Goal: Task Accomplishment & Management: Manage account settings

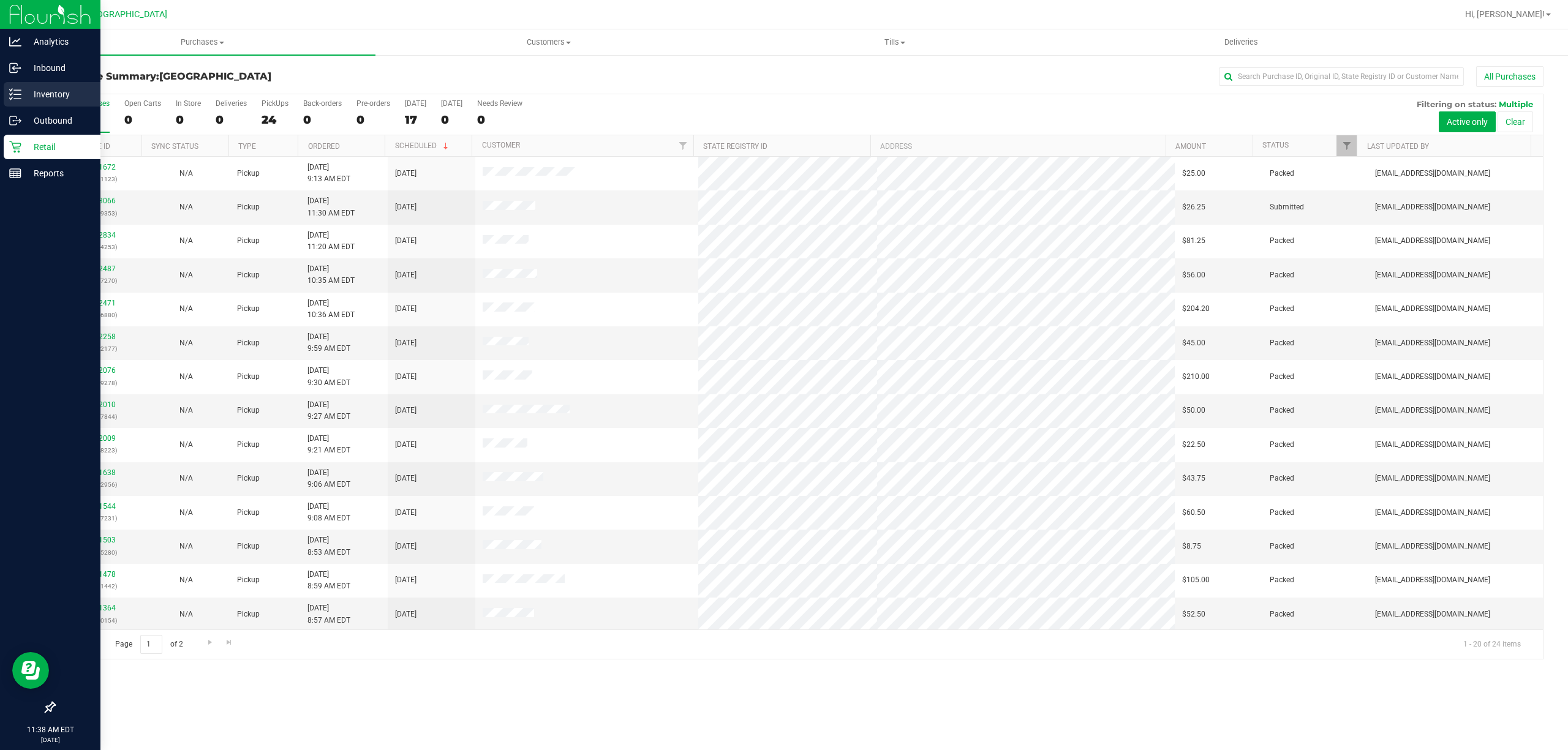
click at [36, 96] on p "Inventory" at bounding box center [58, 94] width 74 height 15
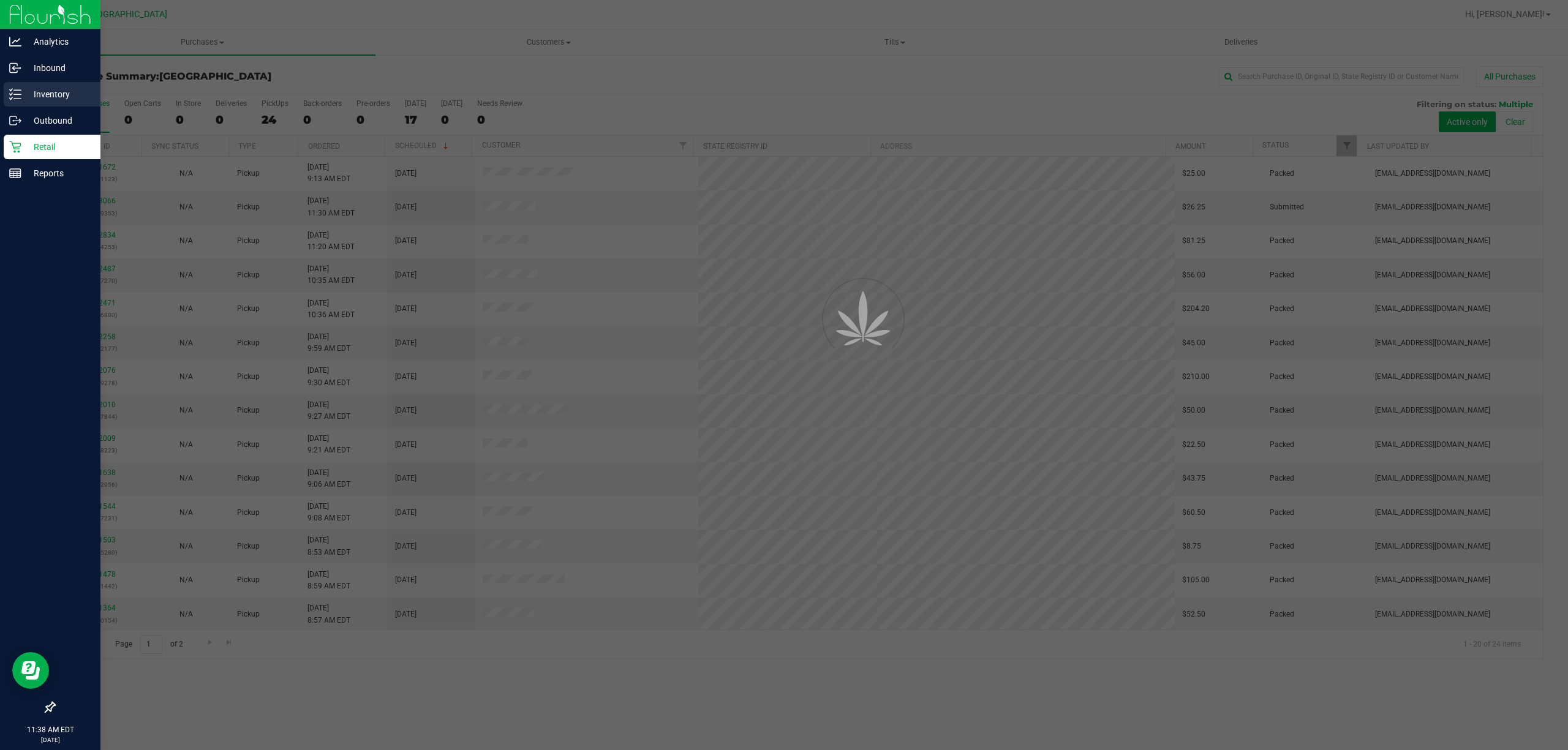
click at [36, 96] on p "Inventory" at bounding box center [58, 94] width 74 height 15
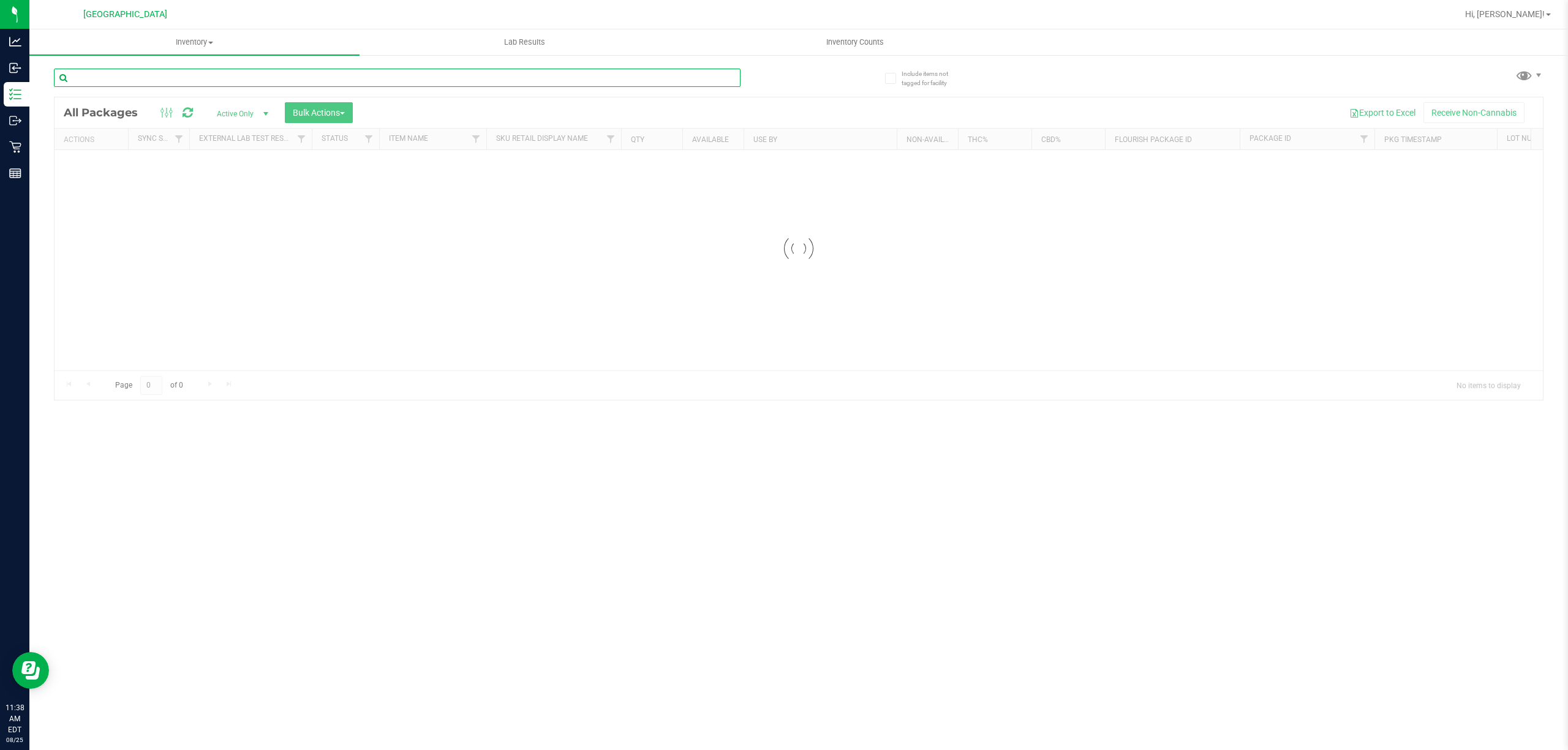
click at [285, 78] on input "text" at bounding box center [397, 78] width 687 height 18
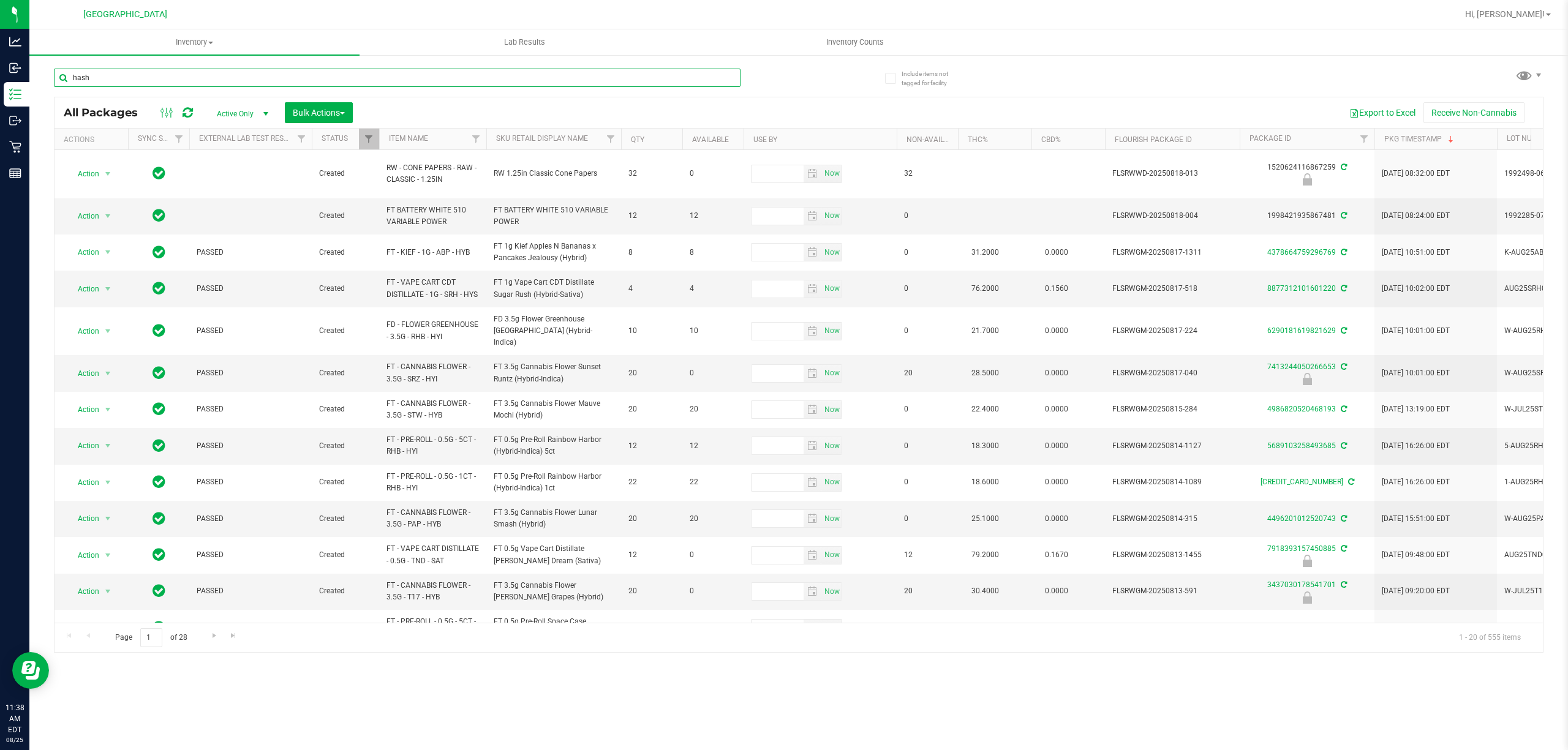
type input "hash"
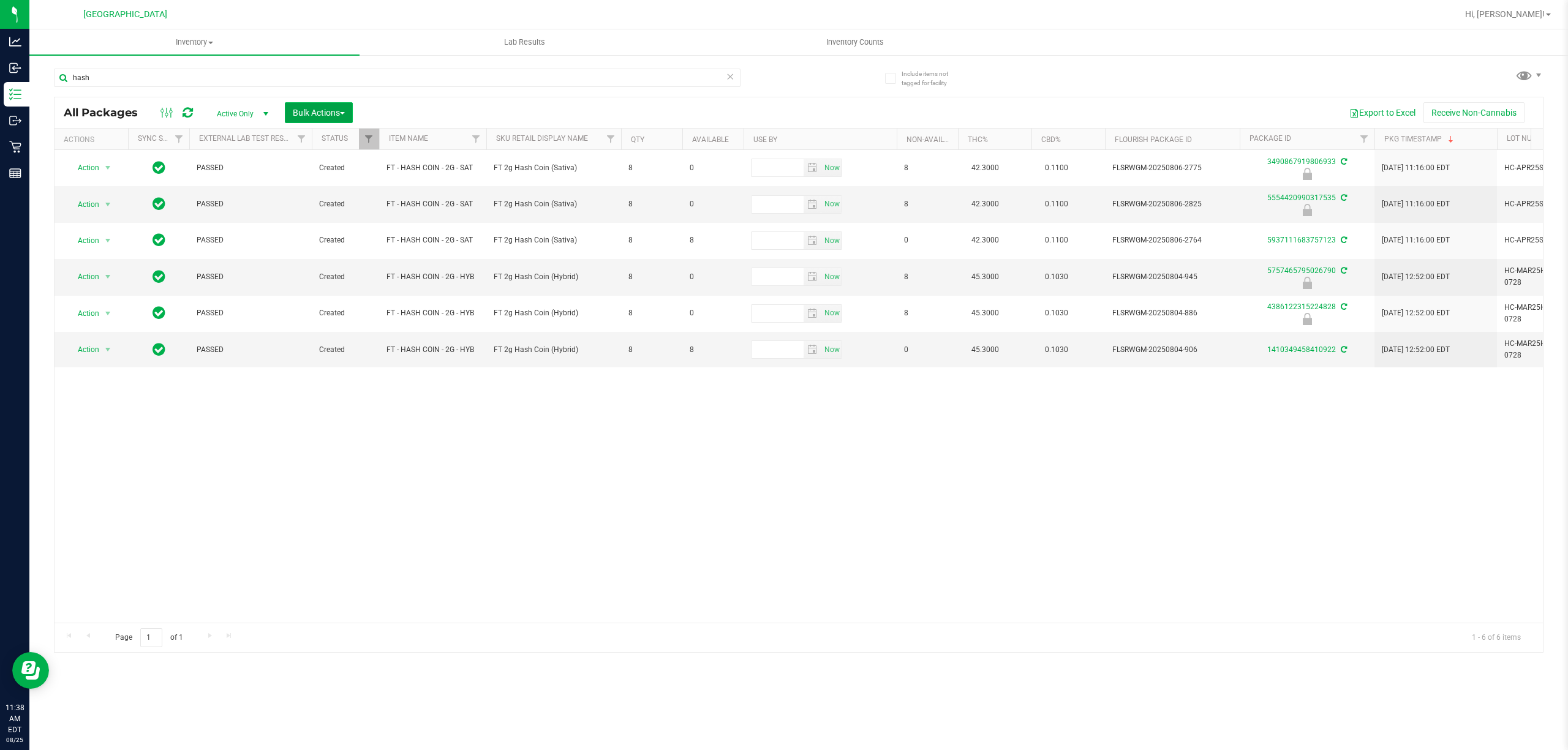
click at [304, 112] on span "Bulk Actions" at bounding box center [319, 112] width 52 height 9
click at [367, 229] on span "Lock/Unlock packages" at bounding box center [334, 230] width 84 height 9
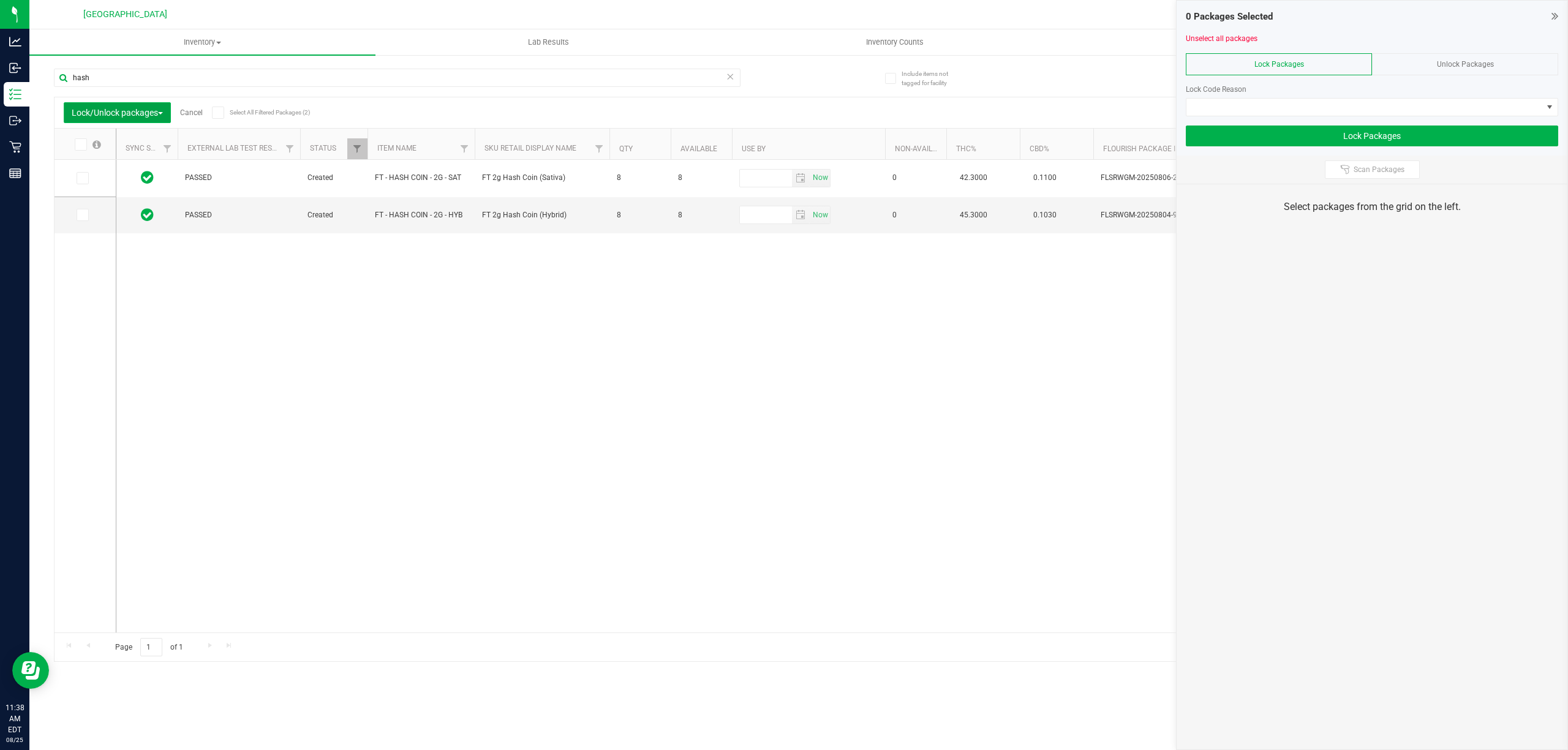
click at [163, 118] on span "Lock/Unlock packages" at bounding box center [117, 112] width 91 height 9
click at [634, 361] on div "PASSED Created FT - HASH COIN - 2G - SAT FT 2g Hash Coin (Sativa) 8 8 Now 0 42.…" at bounding box center [828, 396] width 1425 height 473
click at [1451, 64] on span "Unlock Packages" at bounding box center [1465, 64] width 57 height 9
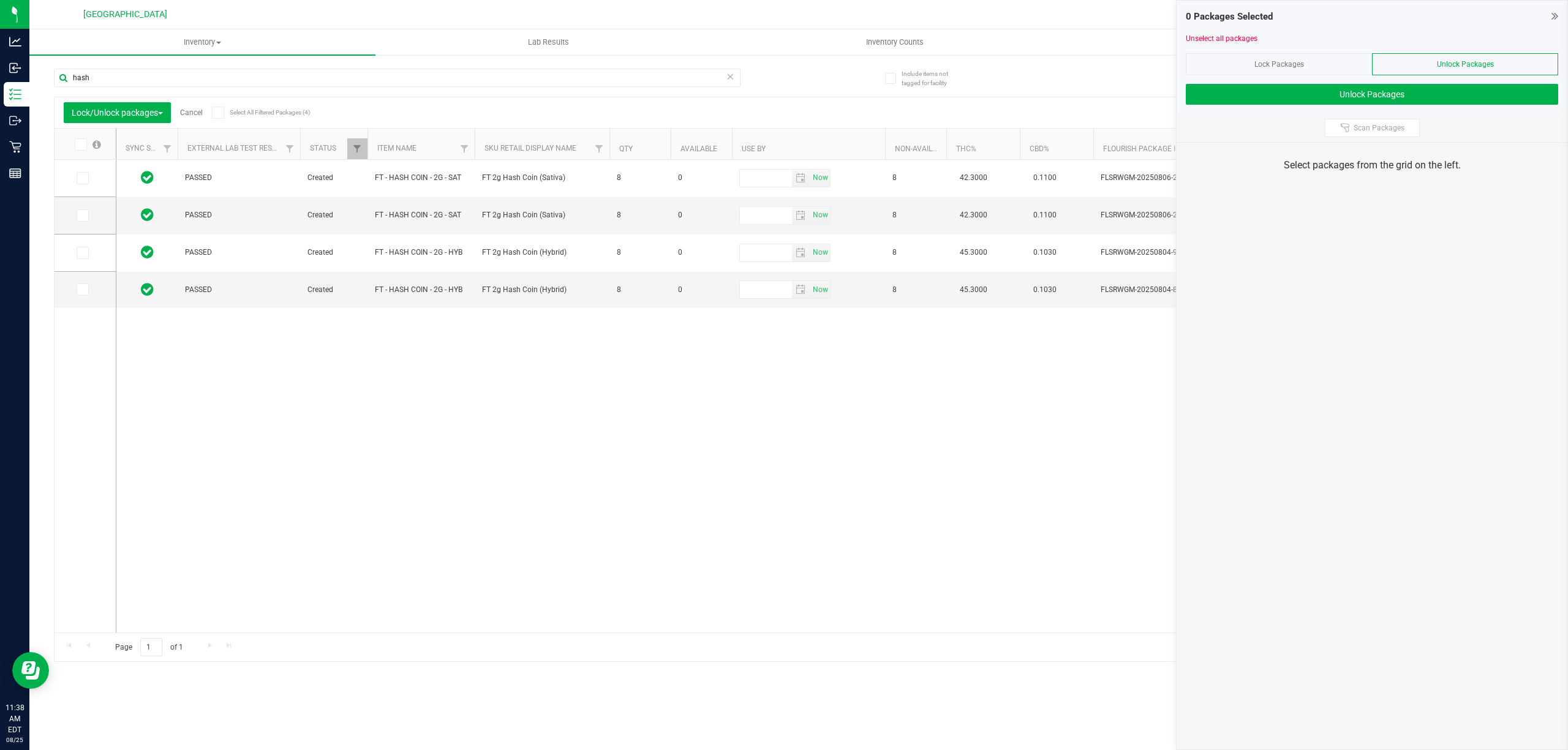
click at [85, 145] on span at bounding box center [80, 144] width 12 height 12
click at [0, 0] on input "checkbox" at bounding box center [0, 0] width 0 height 0
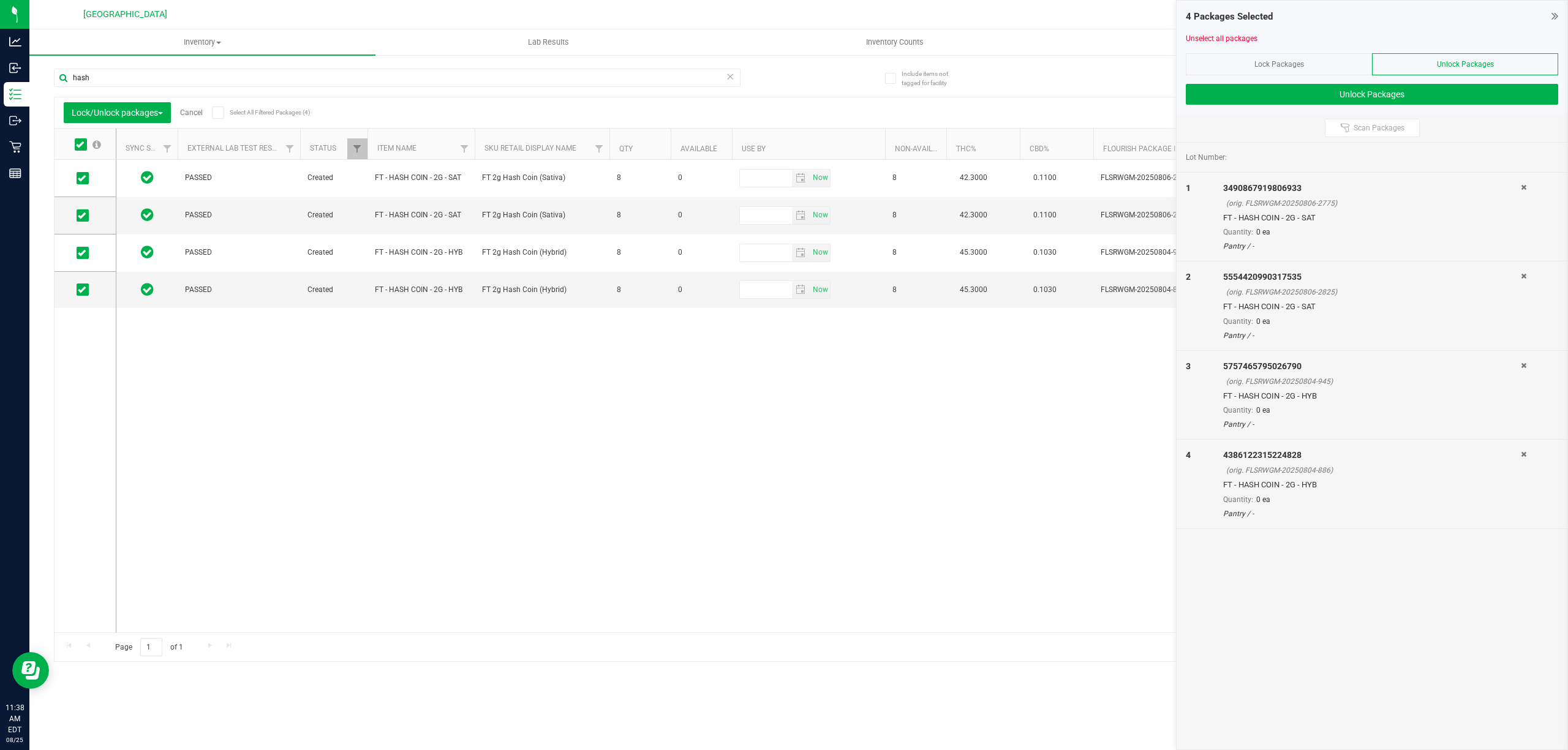
click at [1313, 71] on div "Lock Packages" at bounding box center [1278, 64] width 186 height 22
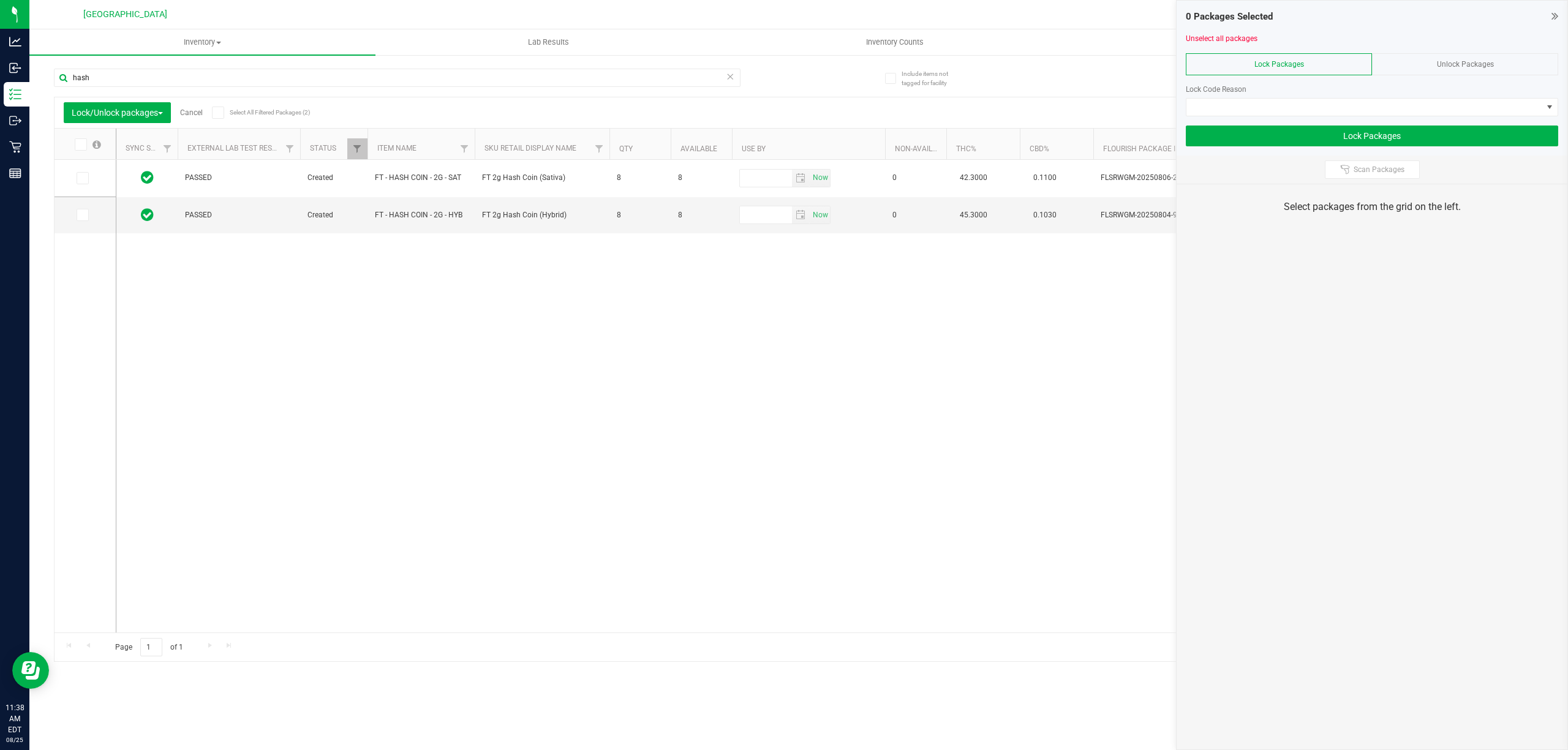
drag, startPoint x: 696, startPoint y: 619, endPoint x: 740, endPoint y: 615, distance: 44.2
click at [740, 615] on div "PASSED Created FT - HASH COIN - 2G - SAT FT 2g Hash Coin (Sativa) 8 8 Now 0 42.…" at bounding box center [828, 396] width 1425 height 473
click at [1437, 62] on span "Unlock Packages" at bounding box center [1465, 64] width 57 height 9
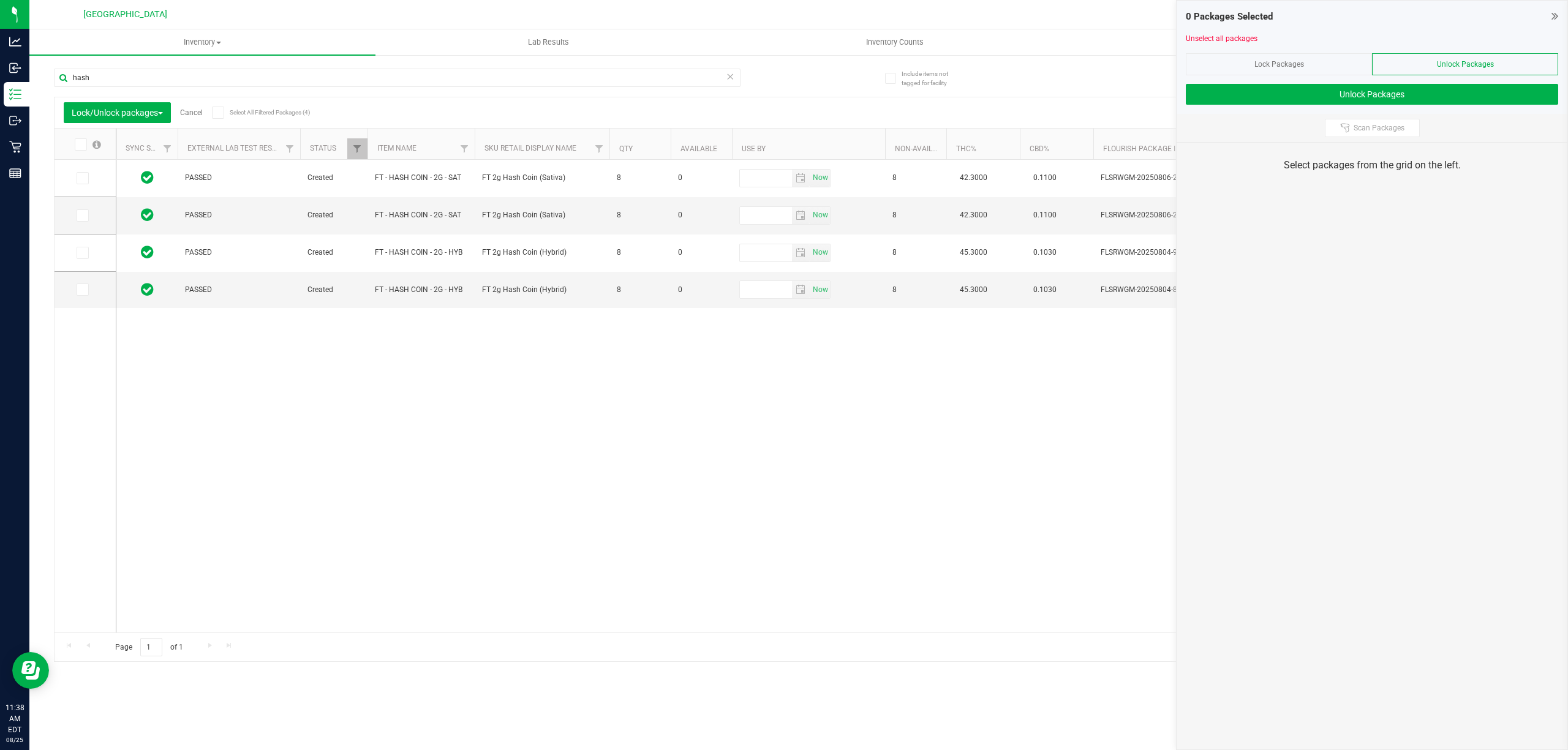
click at [81, 145] on icon at bounding box center [80, 145] width 8 height 0
click at [0, 0] on input "checkbox" at bounding box center [0, 0] width 0 height 0
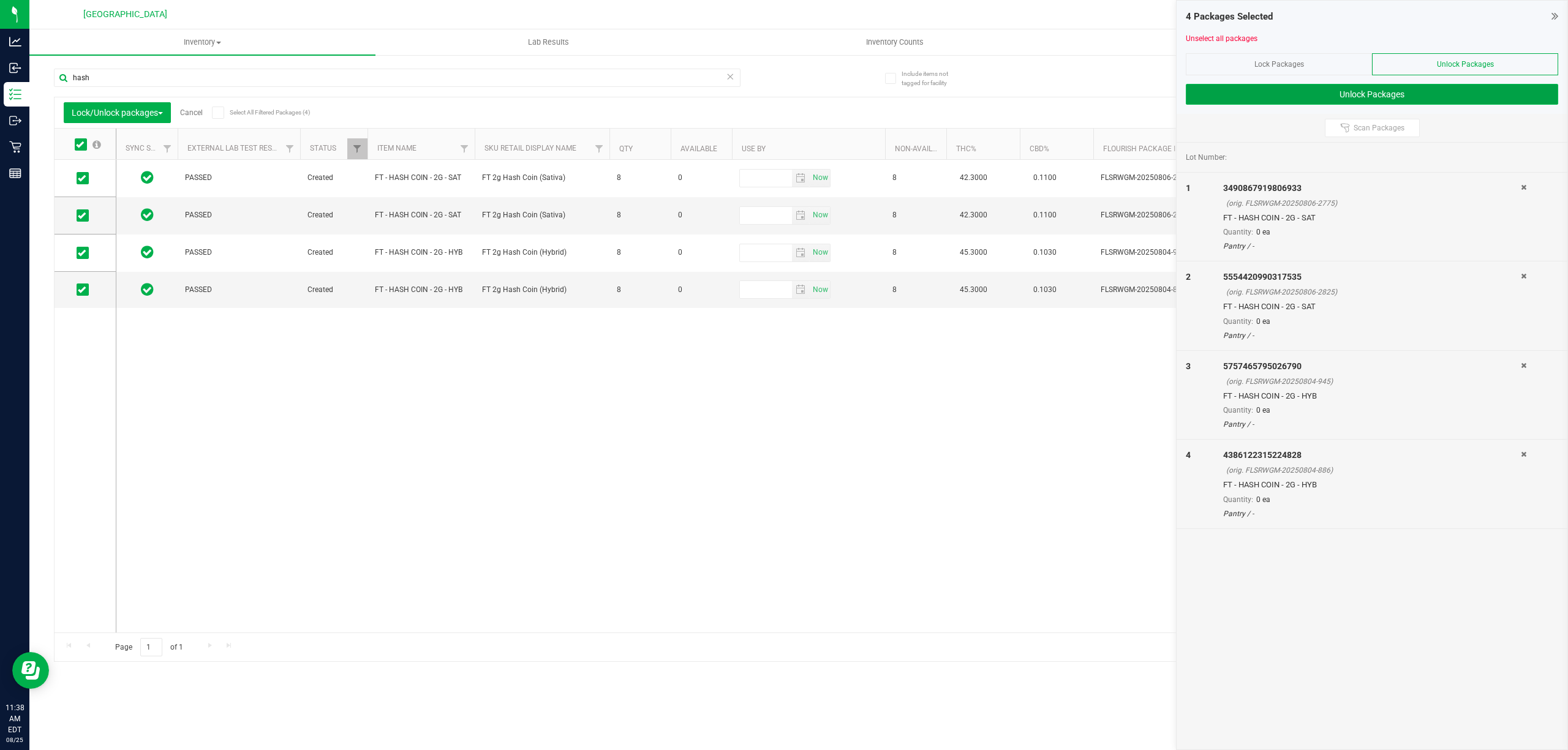
click at [1407, 92] on button "Unlock Packages" at bounding box center [1372, 94] width 373 height 21
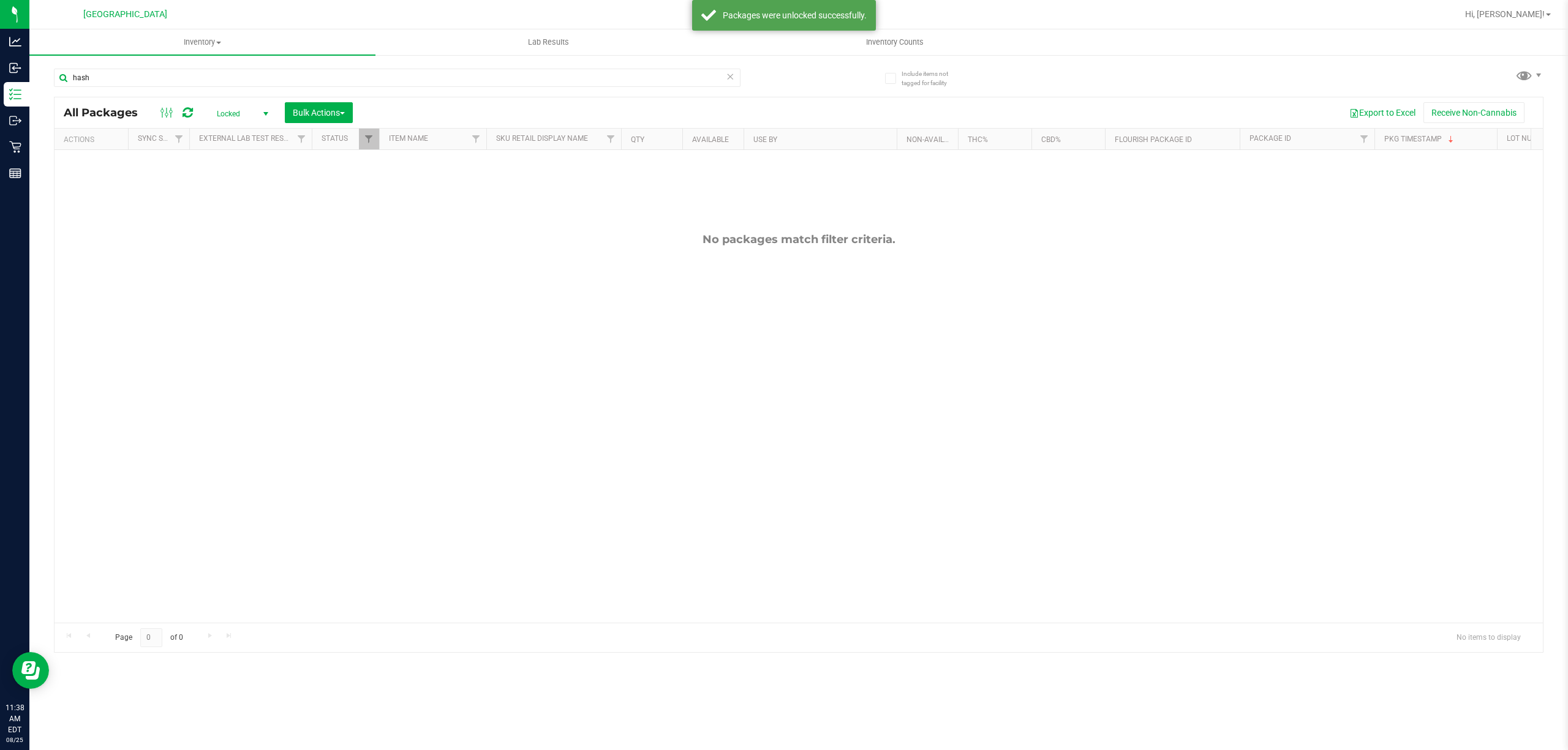
click at [261, 111] on span "select" at bounding box center [266, 114] width 9 height 9
click at [245, 131] on li "Active Only" at bounding box center [241, 134] width 66 height 18
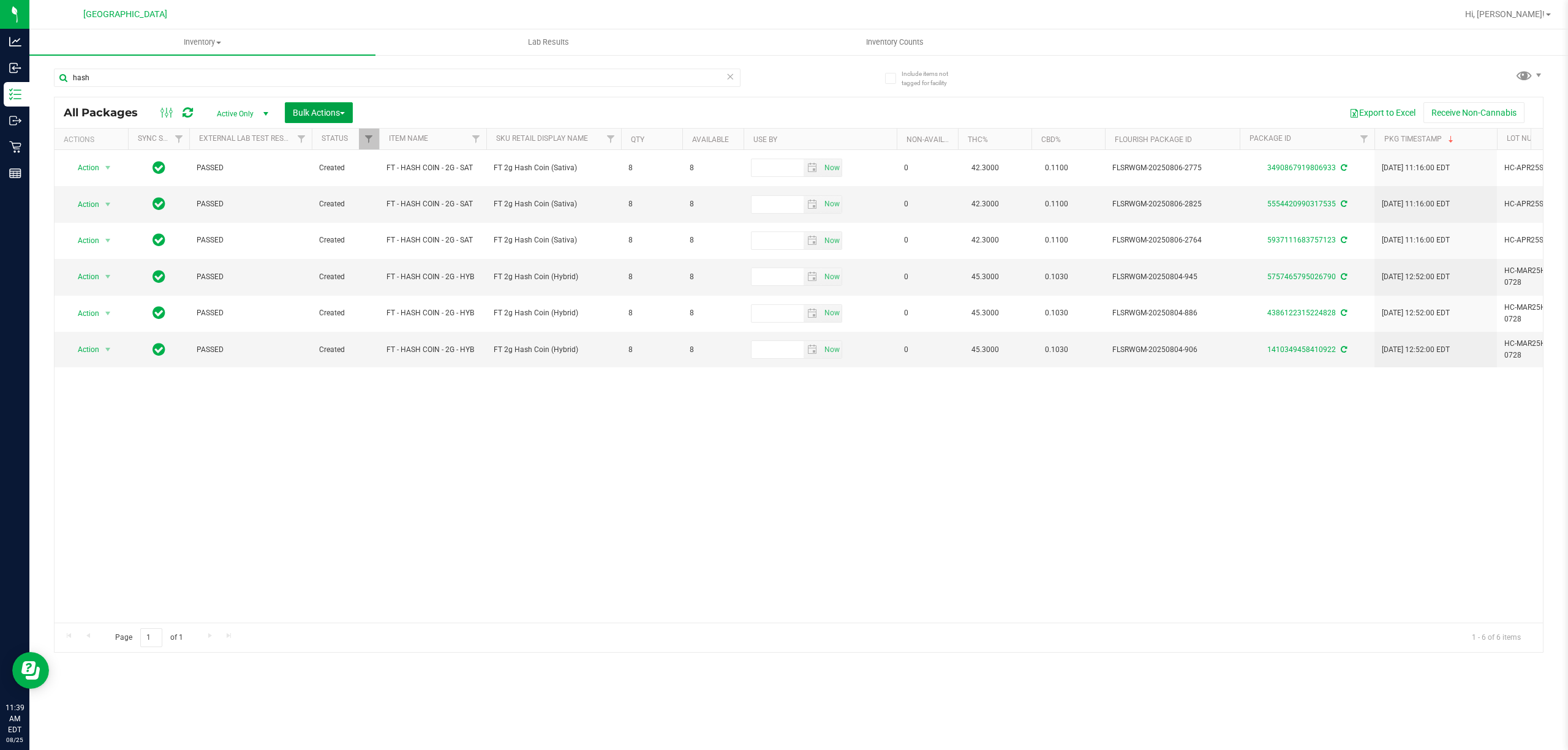
click at [322, 112] on span "Bulk Actions" at bounding box center [319, 112] width 52 height 9
click at [354, 226] on span "Lock/Unlock packages" at bounding box center [334, 230] width 84 height 9
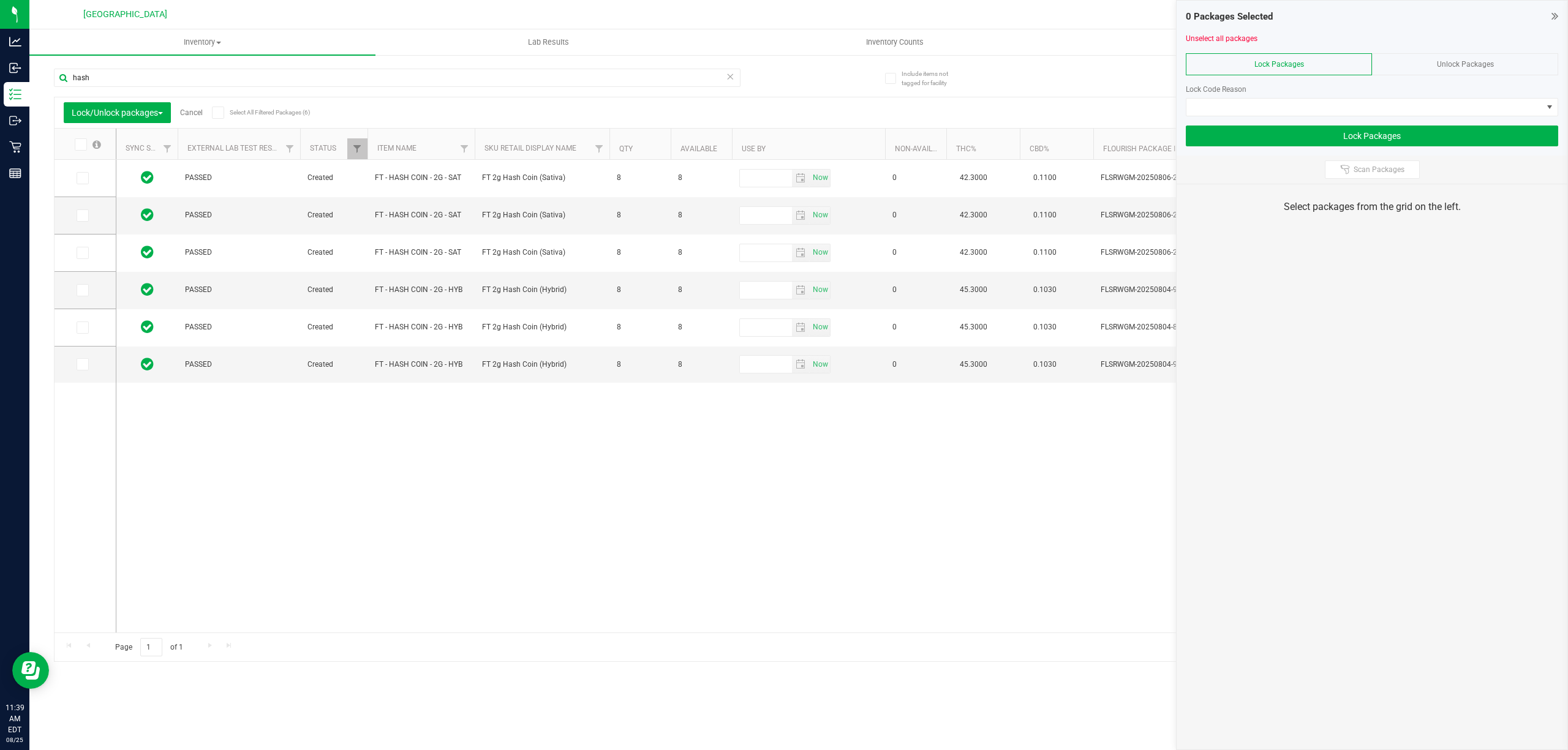
click at [1439, 69] on div "Unlock Packages" at bounding box center [1464, 64] width 186 height 22
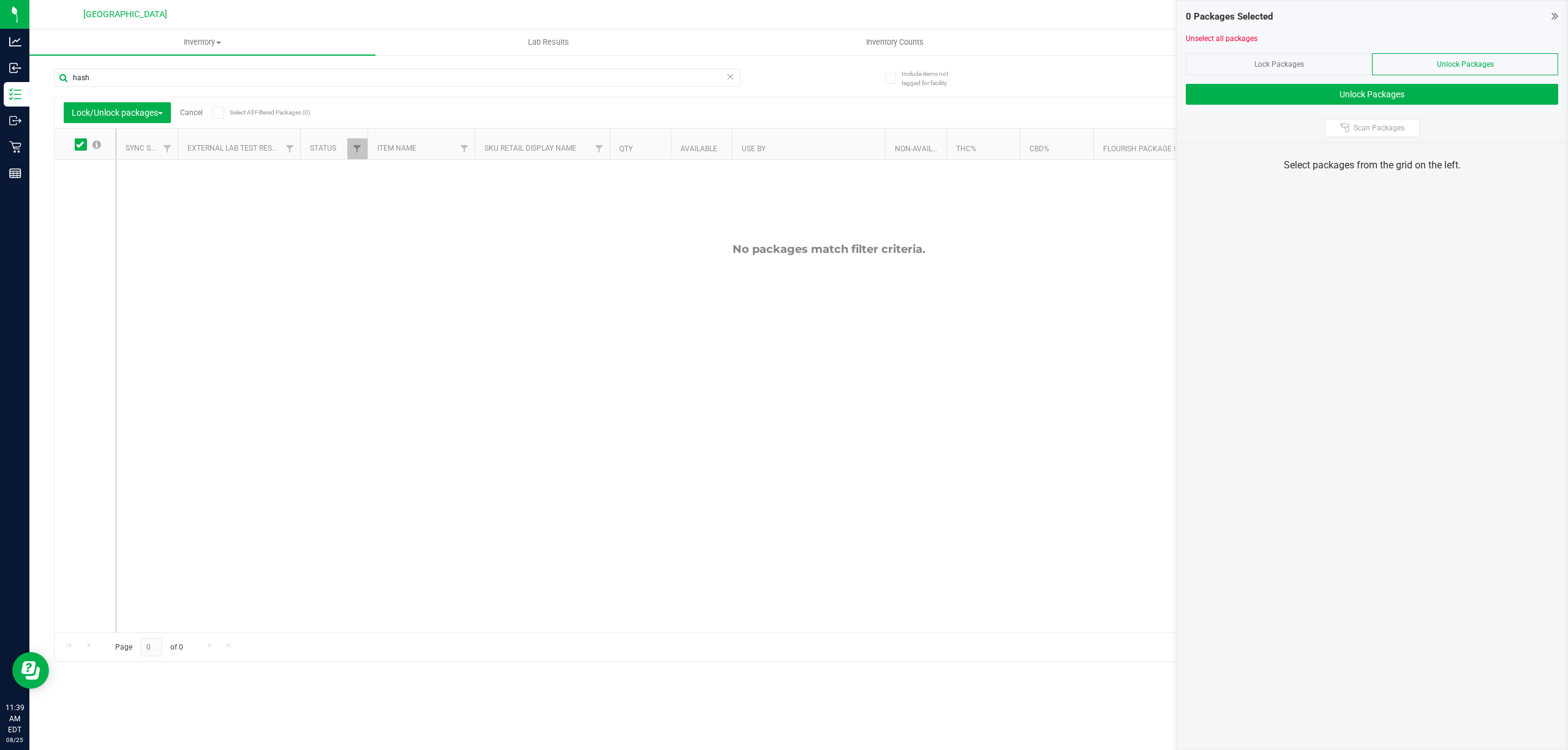
click at [1309, 71] on div "Lock Packages" at bounding box center [1278, 64] width 186 height 22
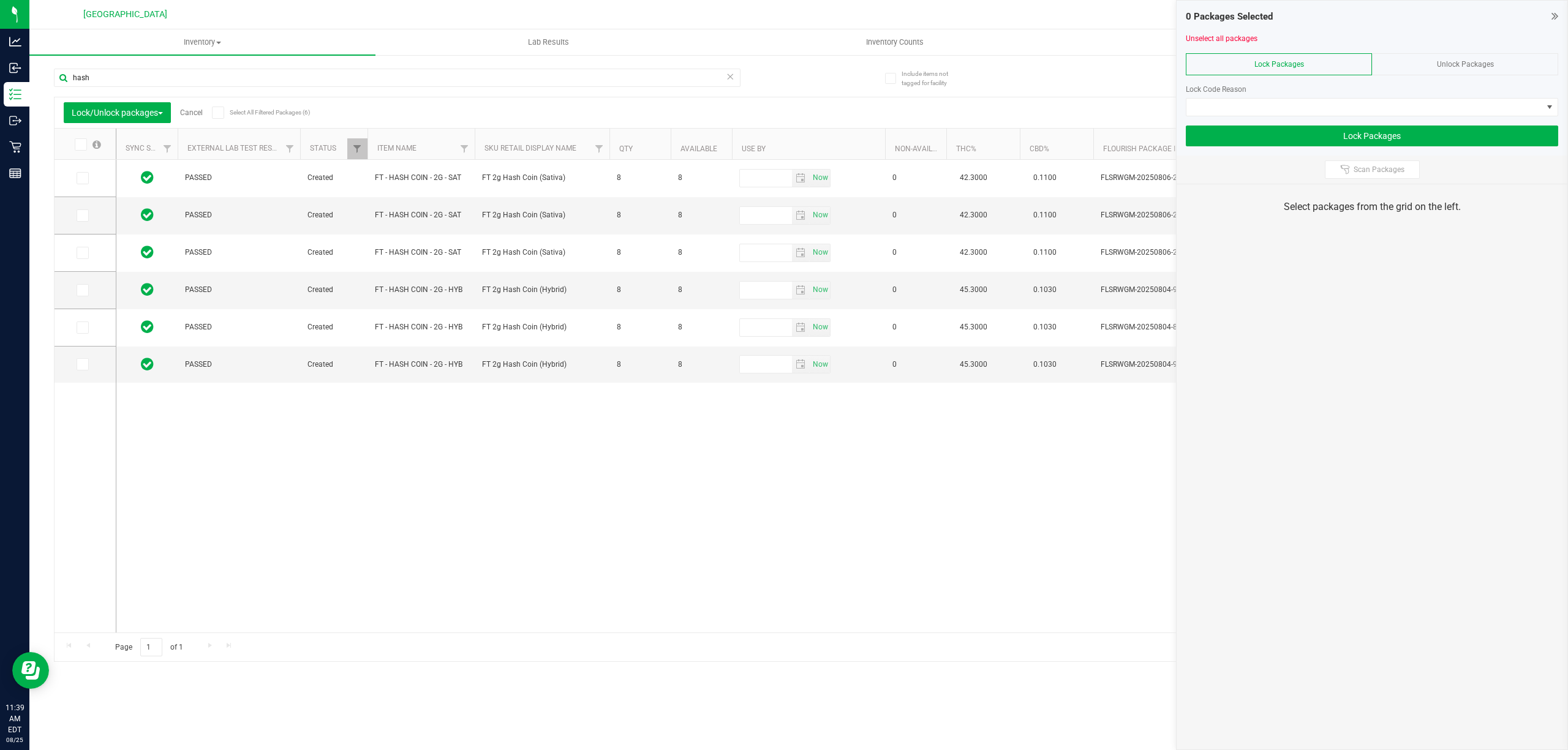
click at [77, 138] on span at bounding box center [80, 144] width 12 height 12
click at [0, 0] on input "checkbox" at bounding box center [0, 0] width 0 height 0
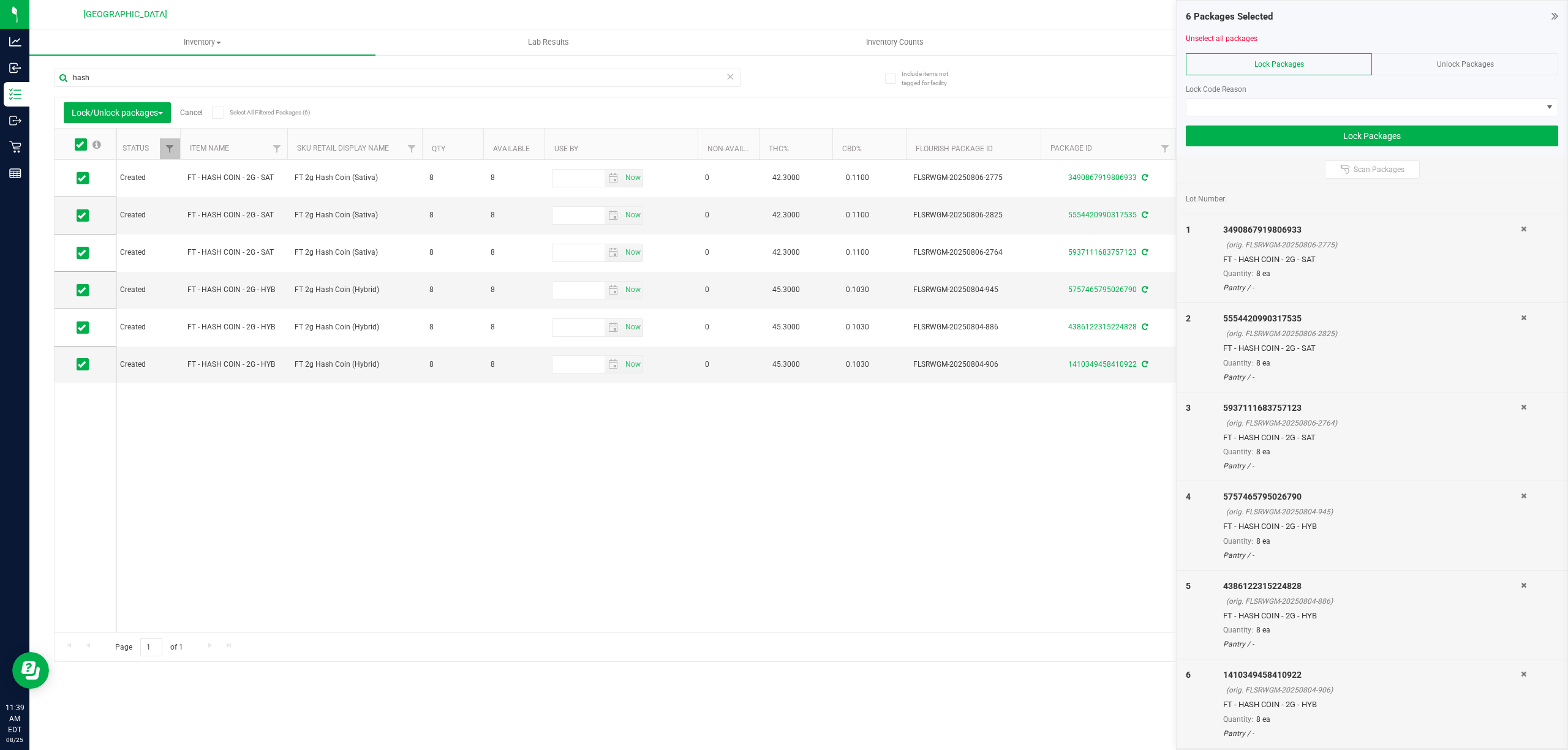
scroll to position [0, 196]
click at [86, 255] on span at bounding box center [82, 252] width 12 height 12
click at [0, 0] on input "checkbox" at bounding box center [0, 0] width 0 height 0
click at [84, 359] on span at bounding box center [82, 364] width 12 height 12
click at [0, 0] on input "checkbox" at bounding box center [0, 0] width 0 height 0
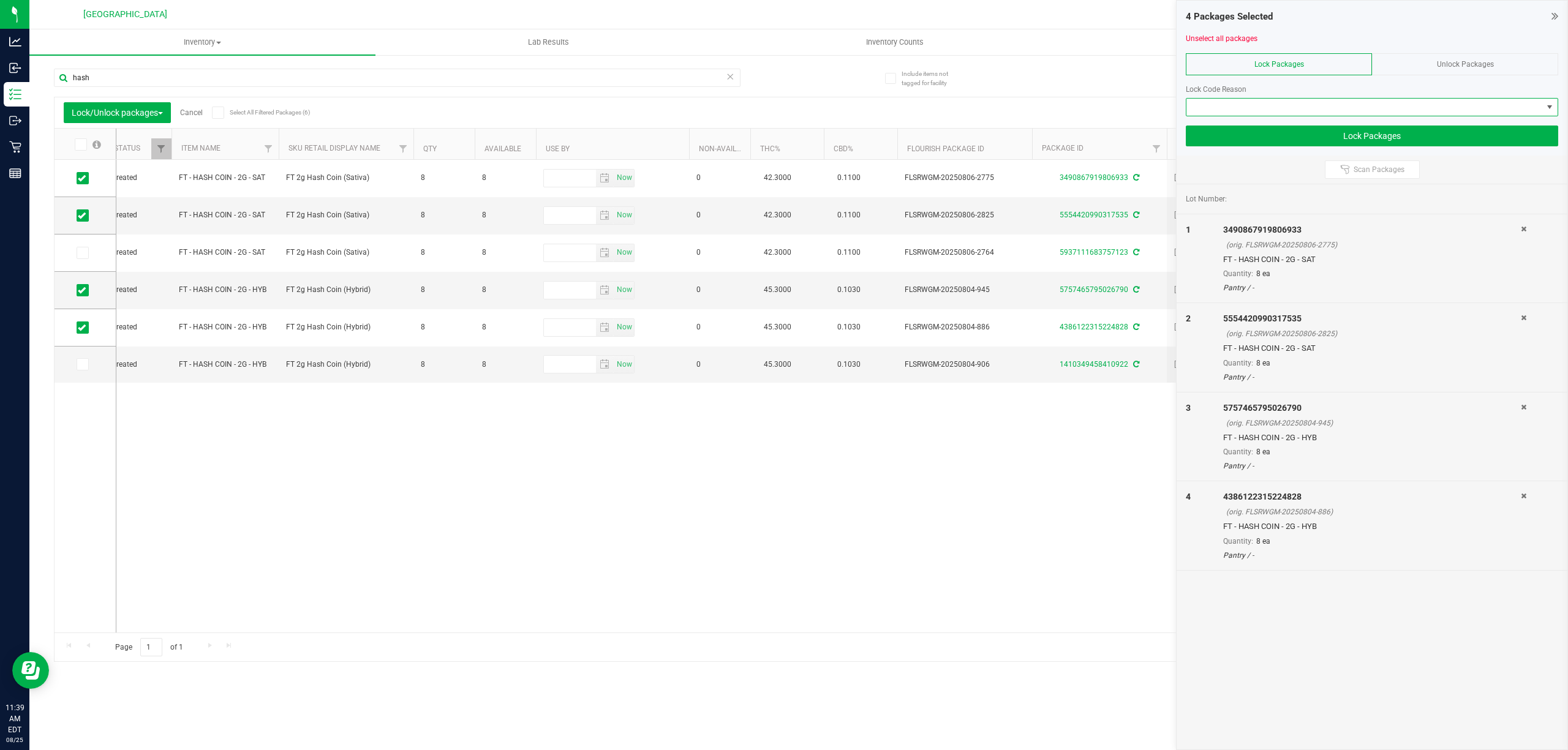
click at [1300, 112] on span at bounding box center [1364, 108] width 356 height 17
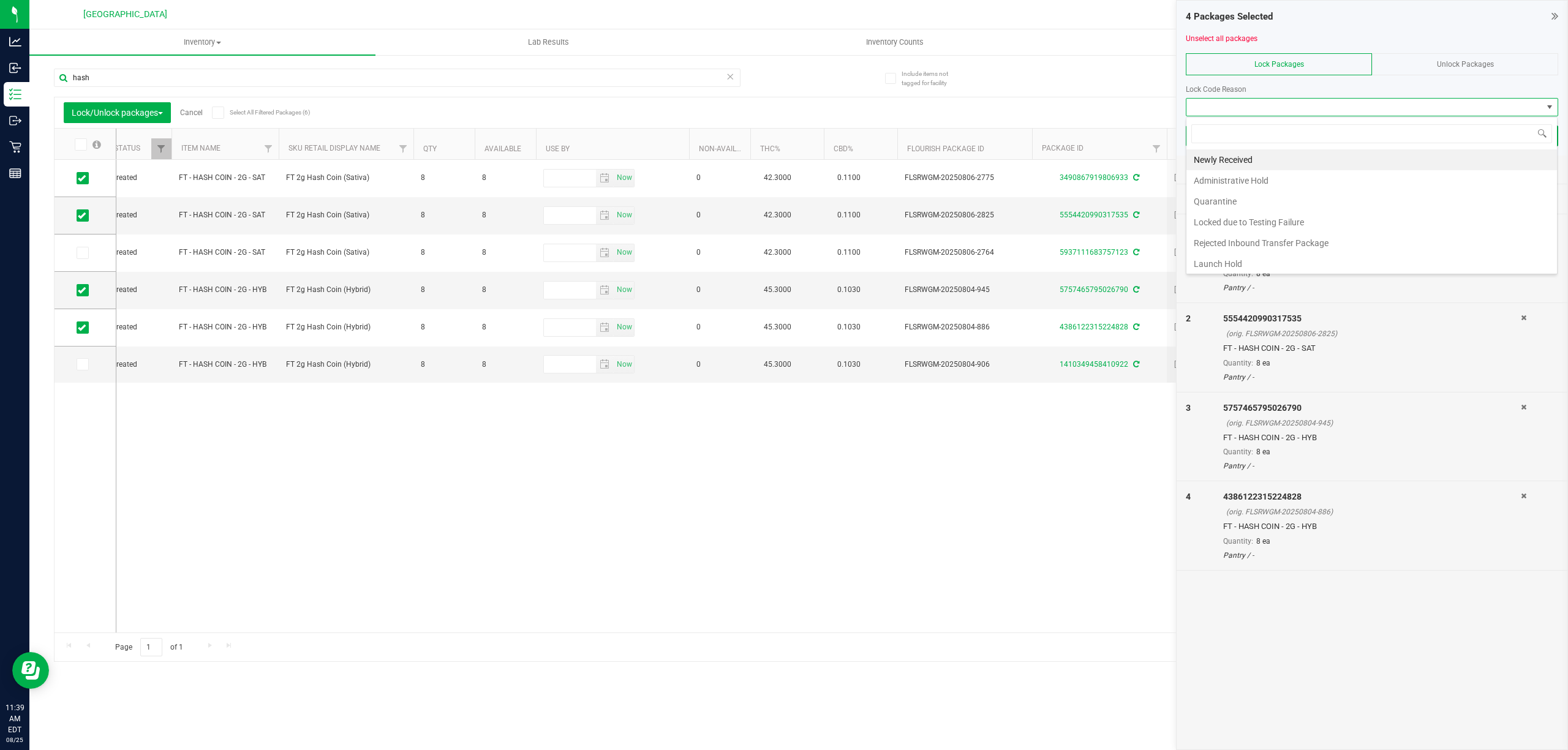
scroll to position [18, 371]
click at [1272, 158] on li "Newly Received" at bounding box center [1371, 160] width 370 height 21
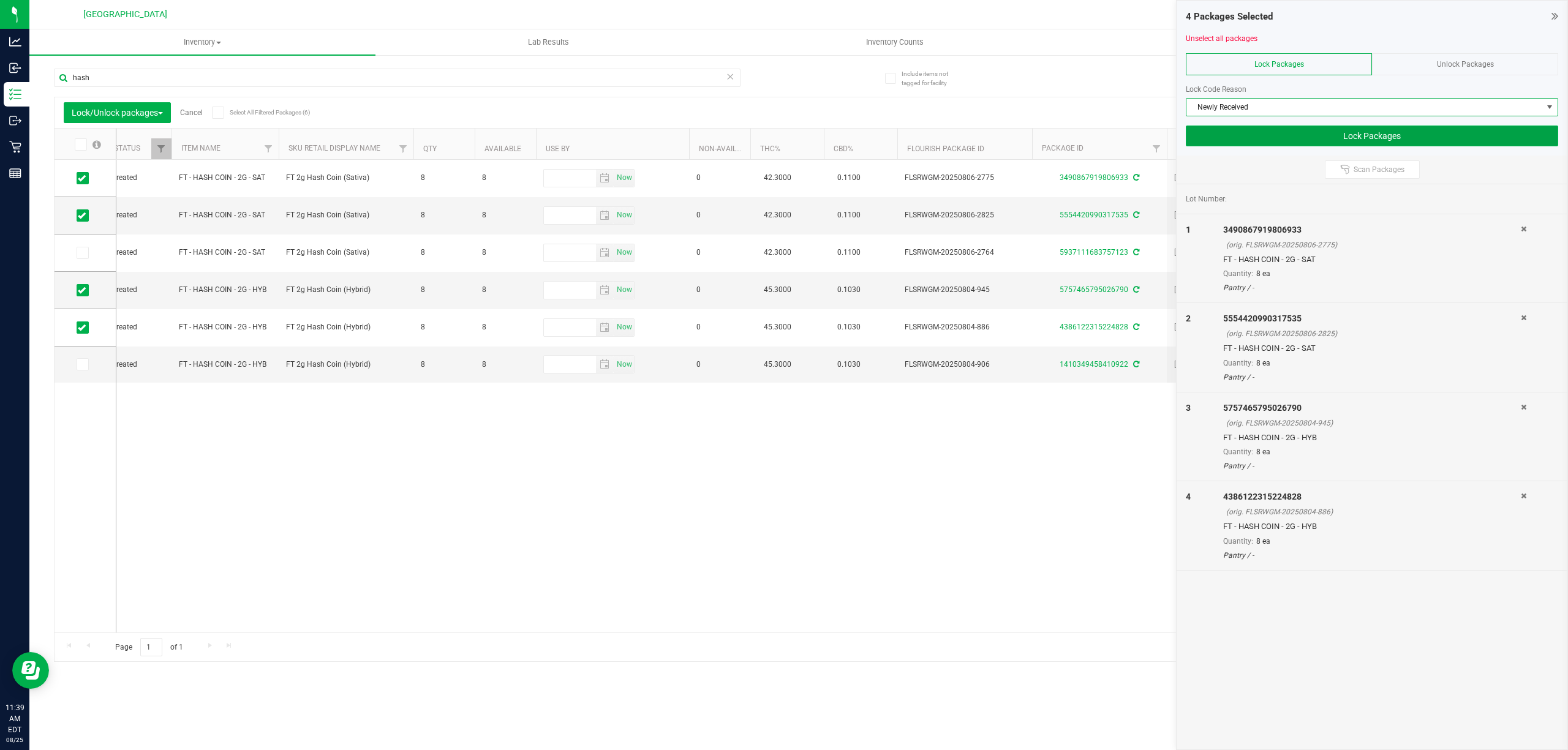
click at [1304, 132] on button "Lock Packages" at bounding box center [1372, 136] width 373 height 21
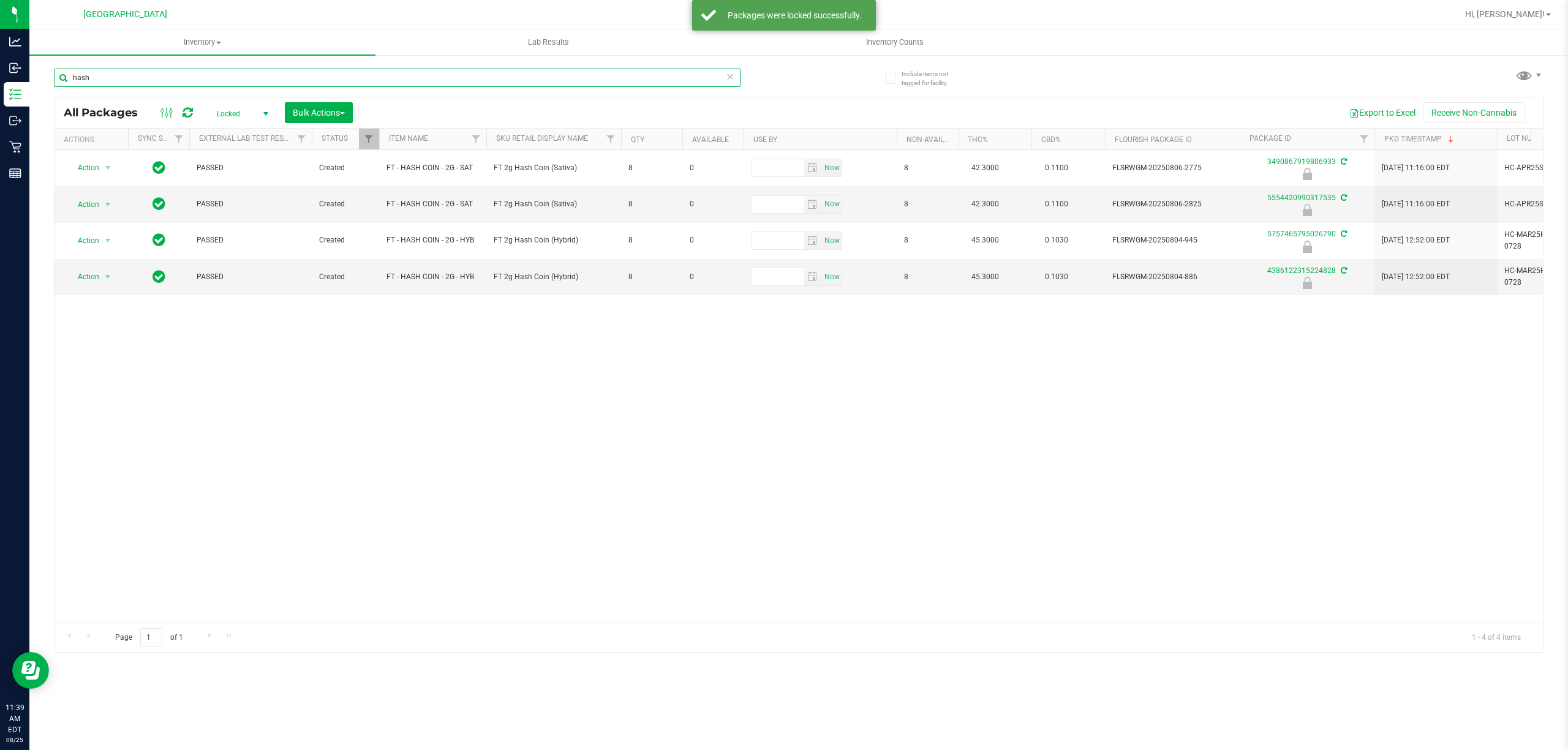
click at [114, 80] on input "hash" at bounding box center [397, 78] width 687 height 18
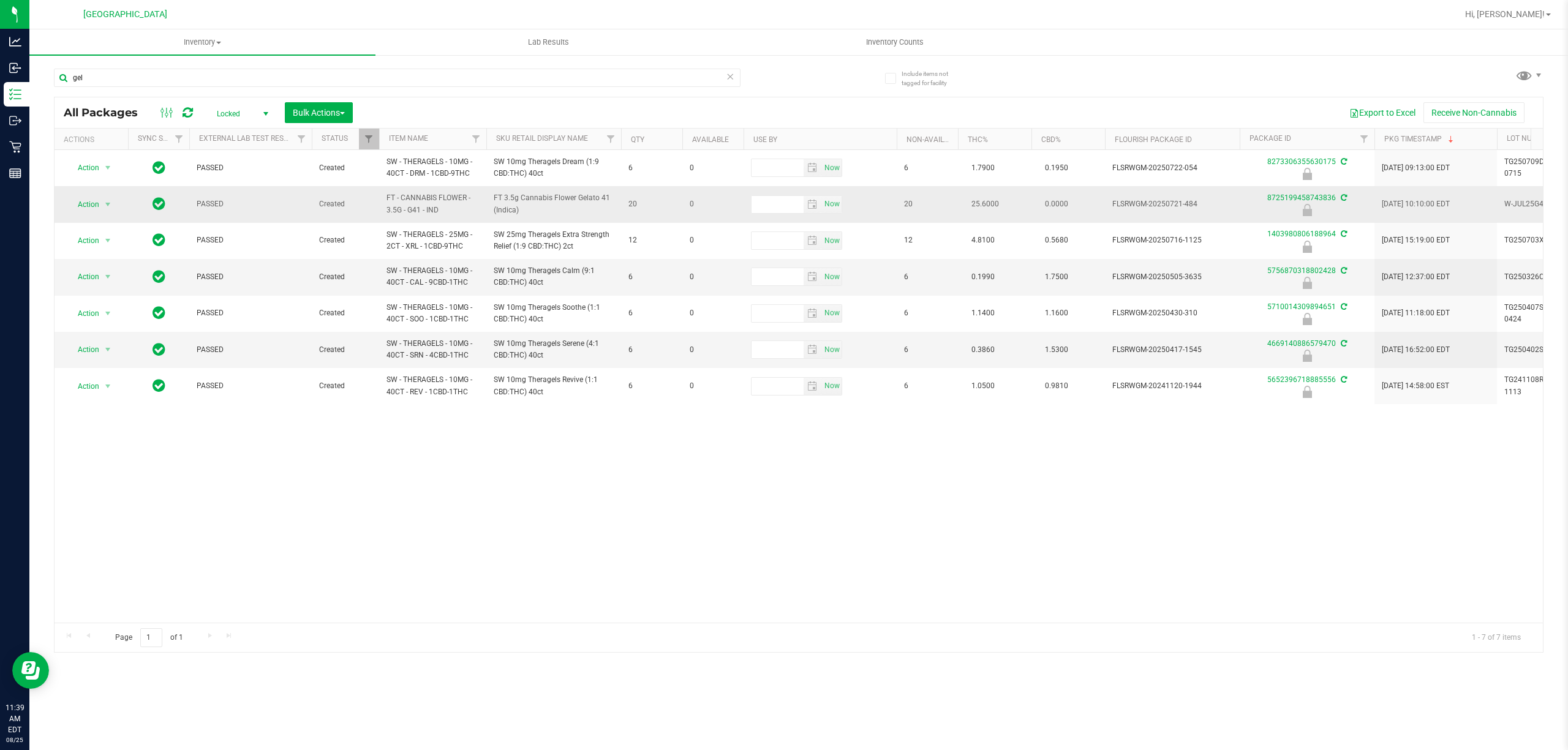
click at [449, 213] on span "FT - CANNABIS FLOWER - 3.5G - G41 - IND" at bounding box center [432, 203] width 93 height 23
type input "FT - CANNABIS FLOWER - 3.5G - G41 - IND"
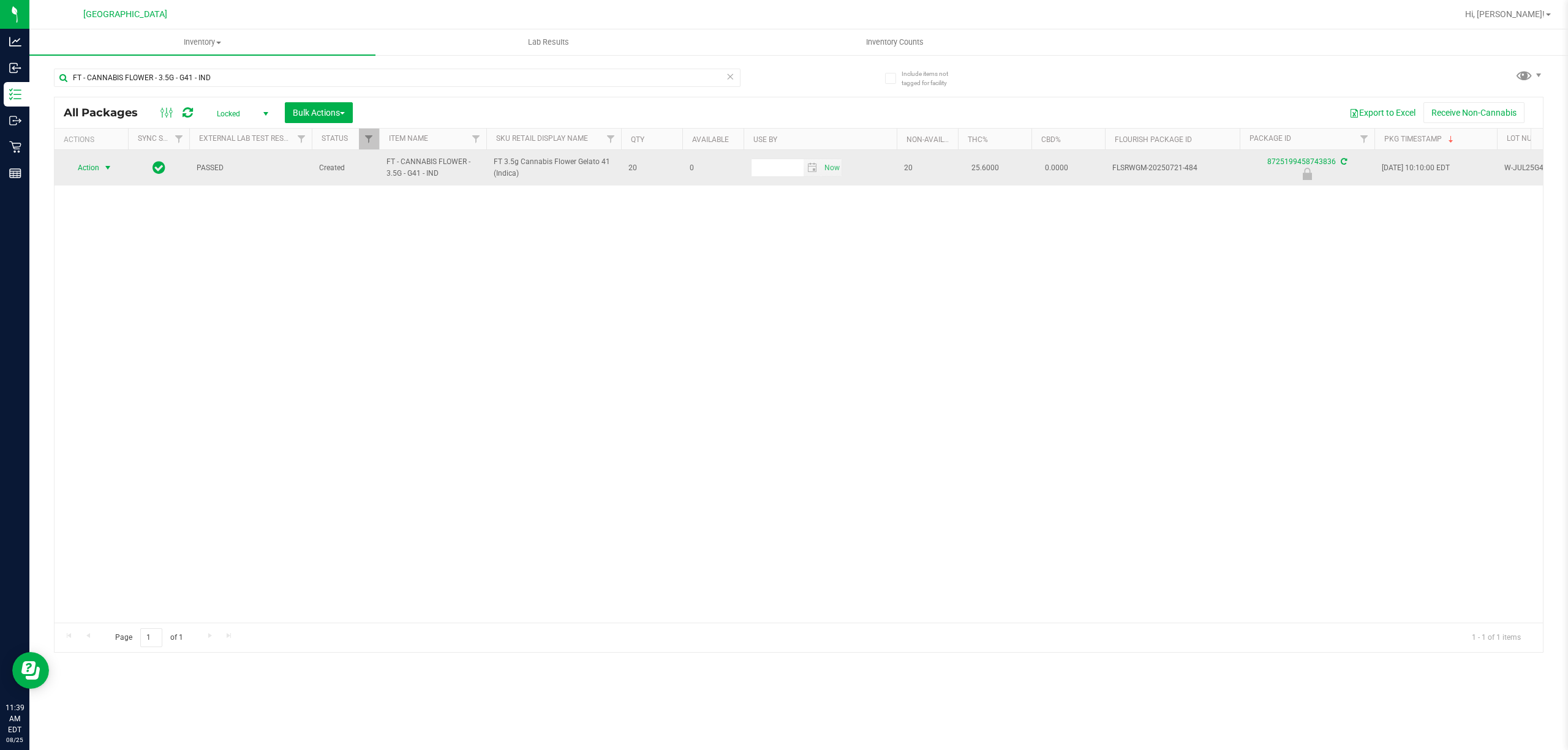
click at [82, 175] on span "Action" at bounding box center [83, 168] width 33 height 17
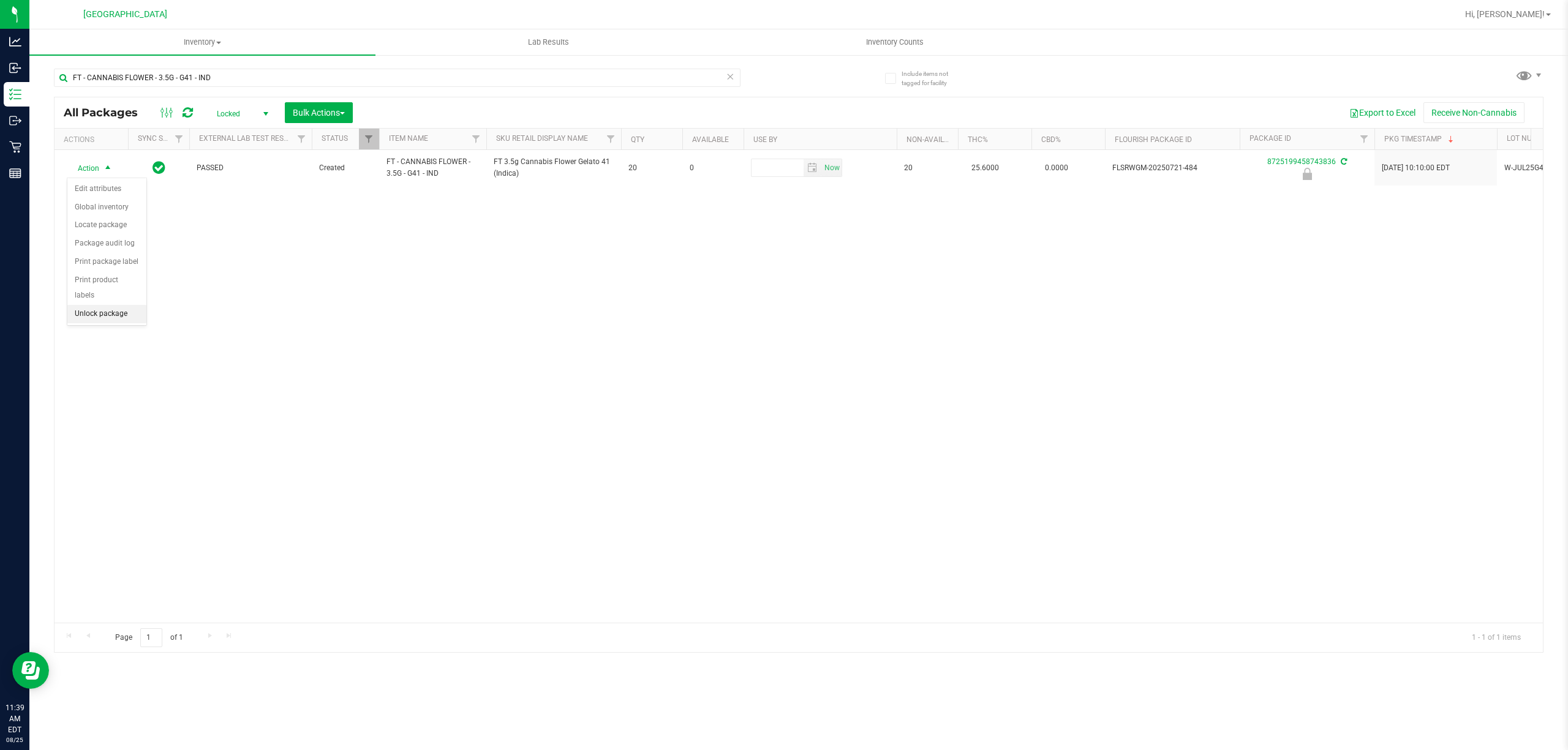
click at [121, 314] on li "Unlock package" at bounding box center [107, 313] width 79 height 18
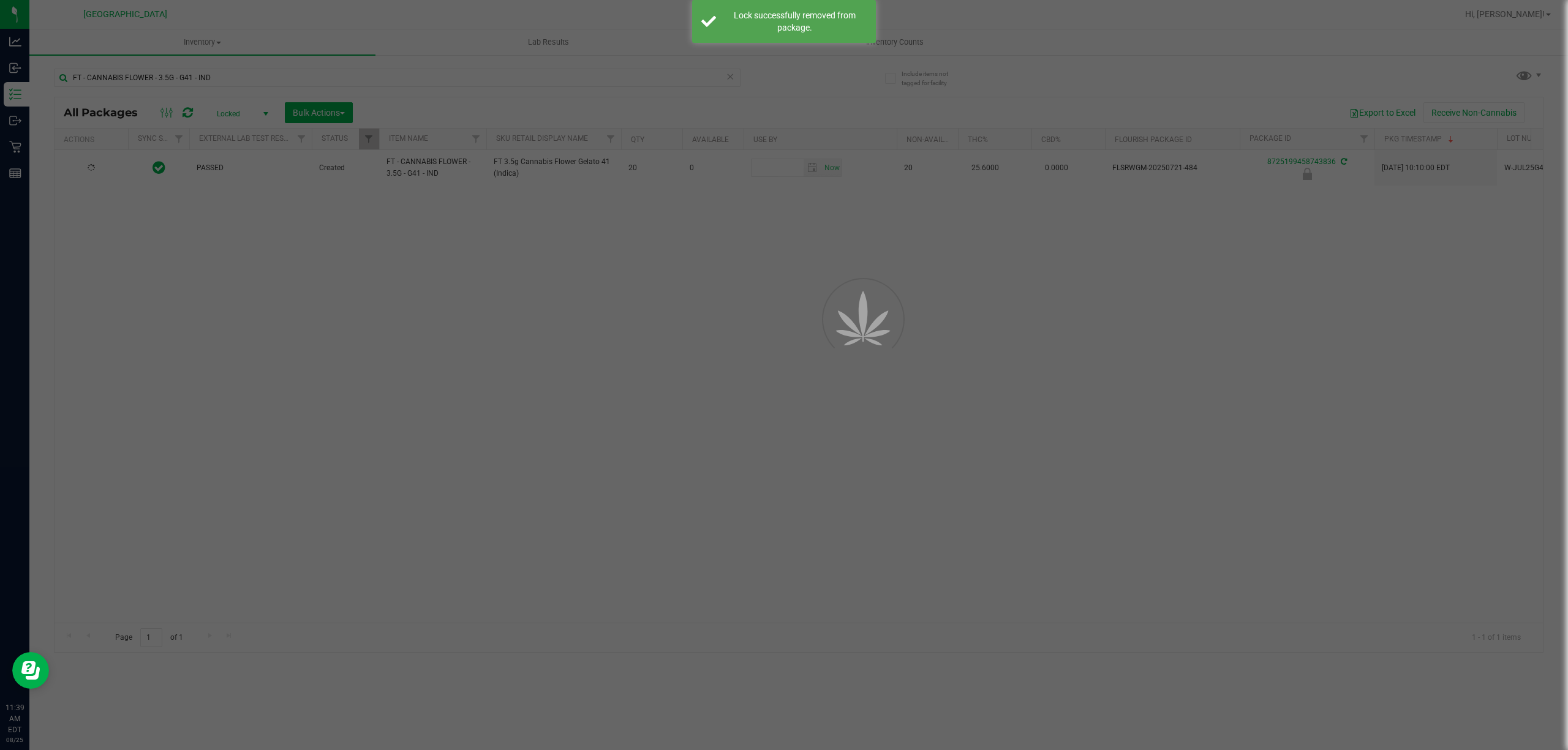
click at [554, 271] on div at bounding box center [784, 375] width 1568 height 750
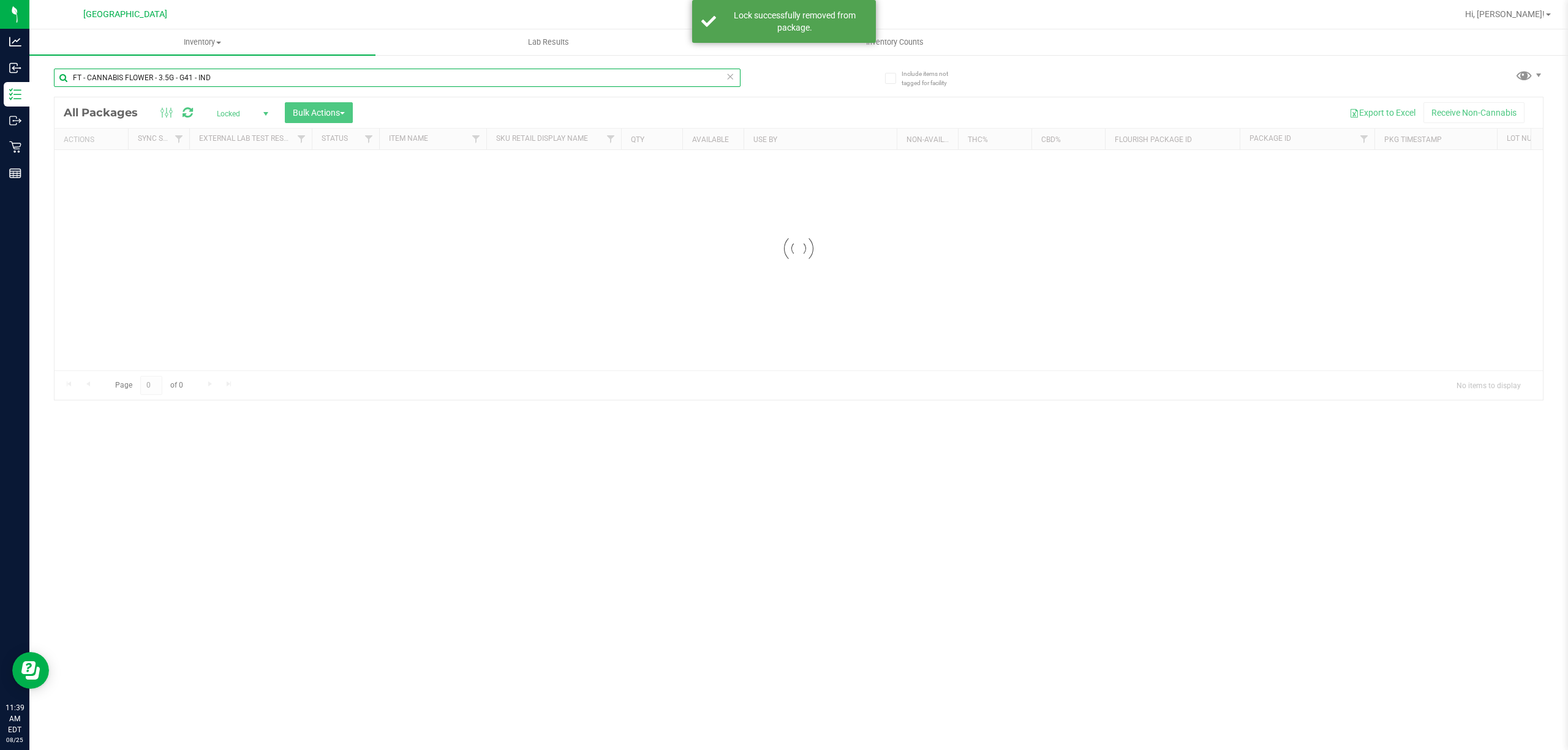
click at [230, 74] on div "Inventory All packages All inventory Waste log Create inventory Lab Results Inv…" at bounding box center [798, 389] width 1538 height 721
click at [230, 74] on input "FT - CANNABIS FLOWER - 3.5G - G41 - IND" at bounding box center [397, 78] width 687 height 18
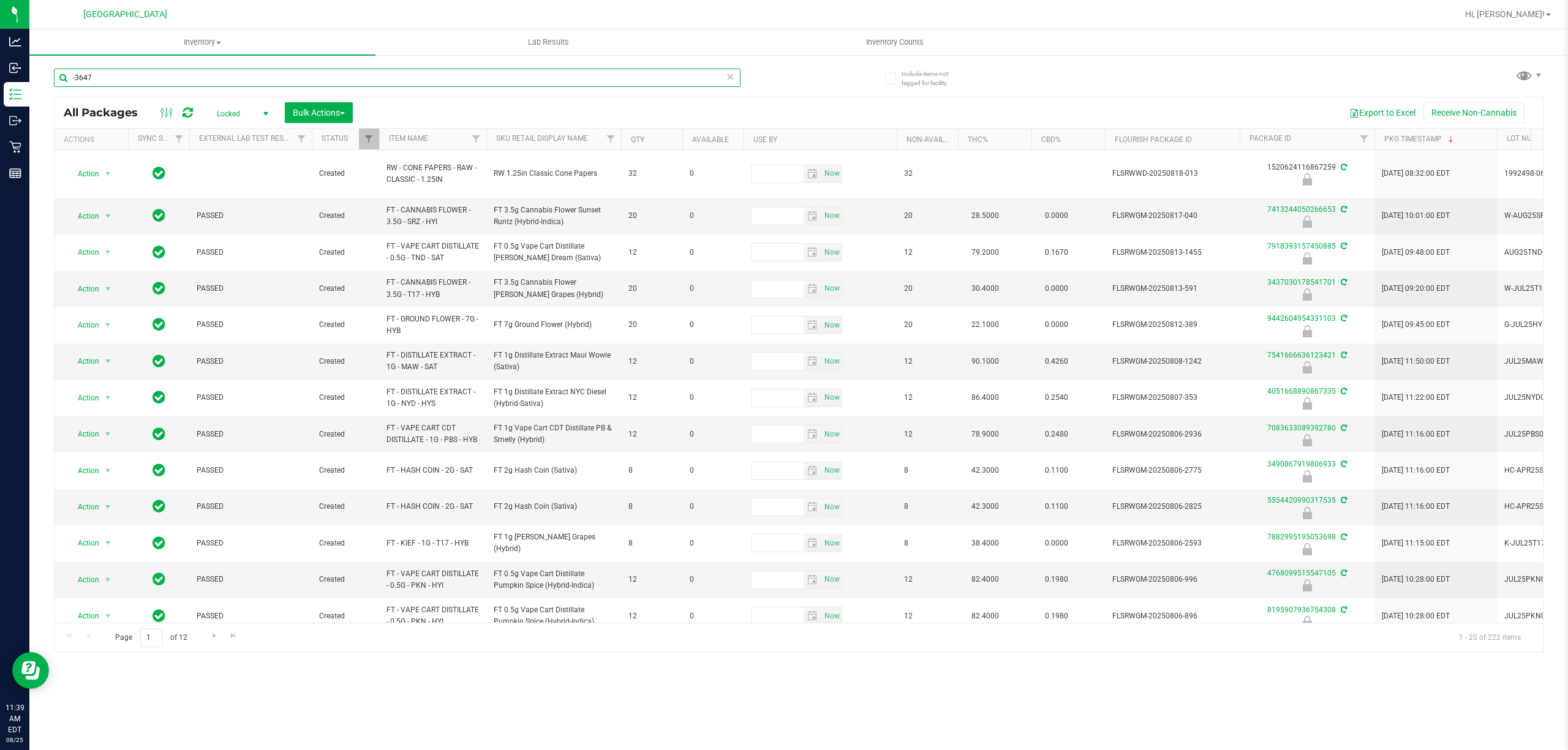
type input "-3647"
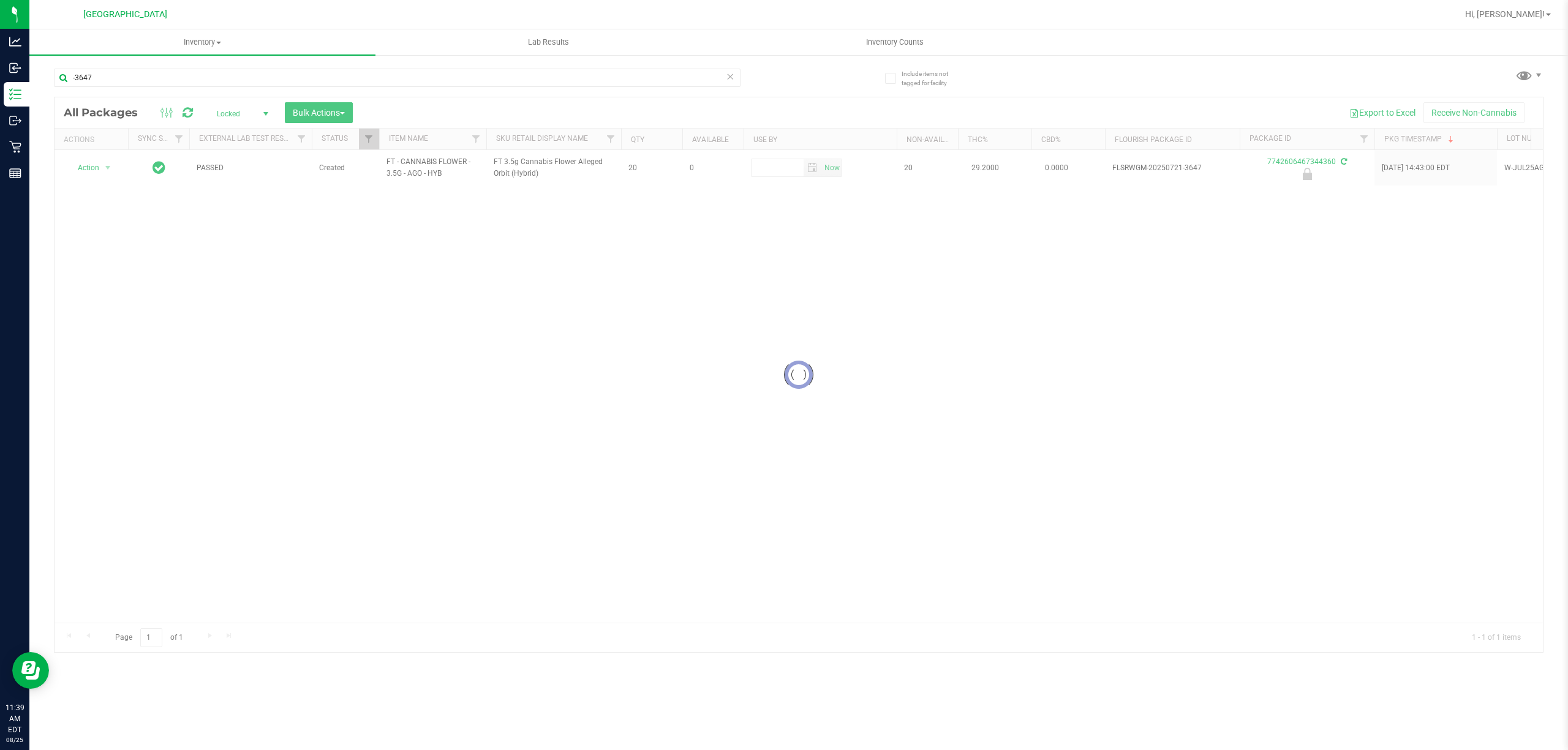
click at [239, 263] on div at bounding box center [798, 374] width 1488 height 555
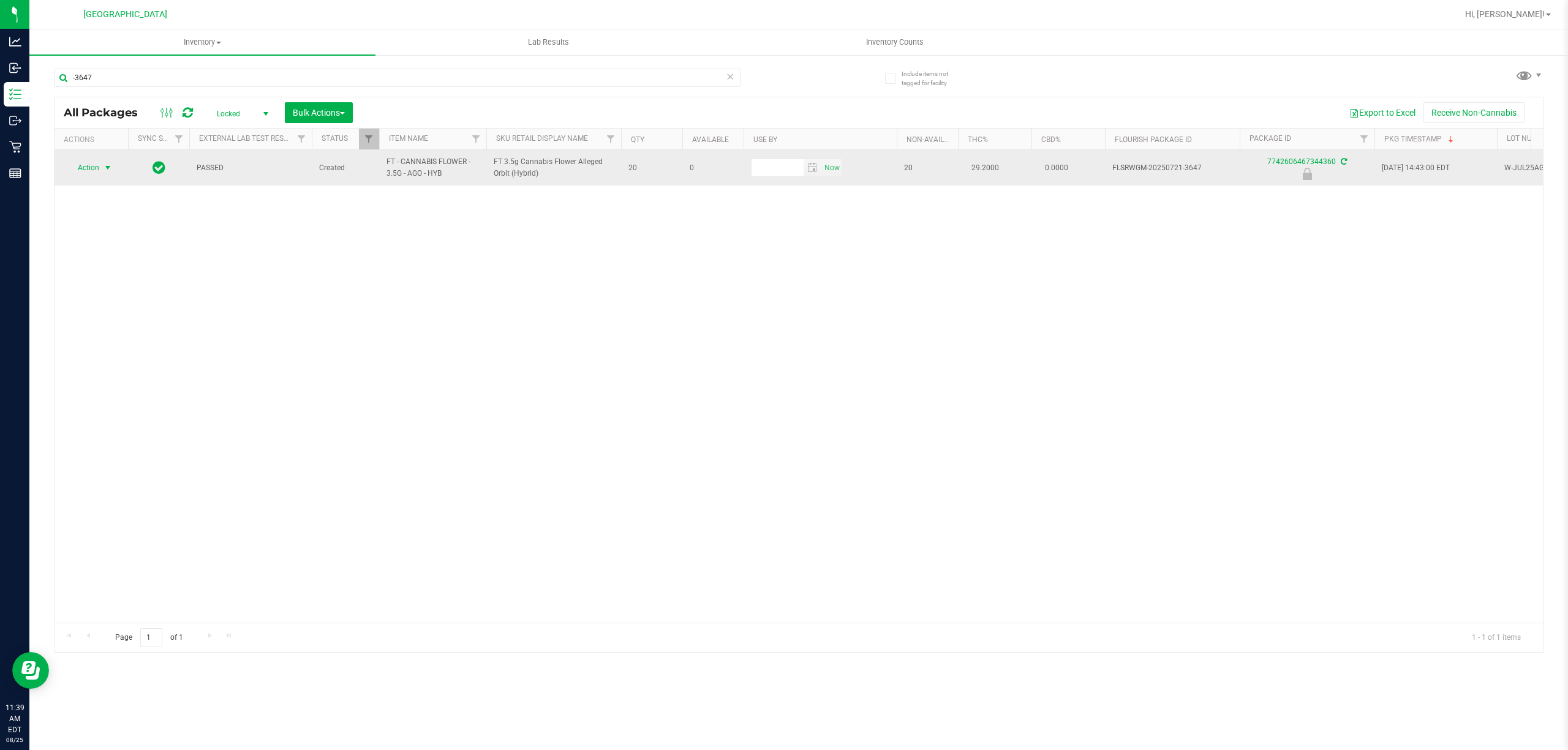
click at [97, 163] on span "Action" at bounding box center [83, 168] width 33 height 17
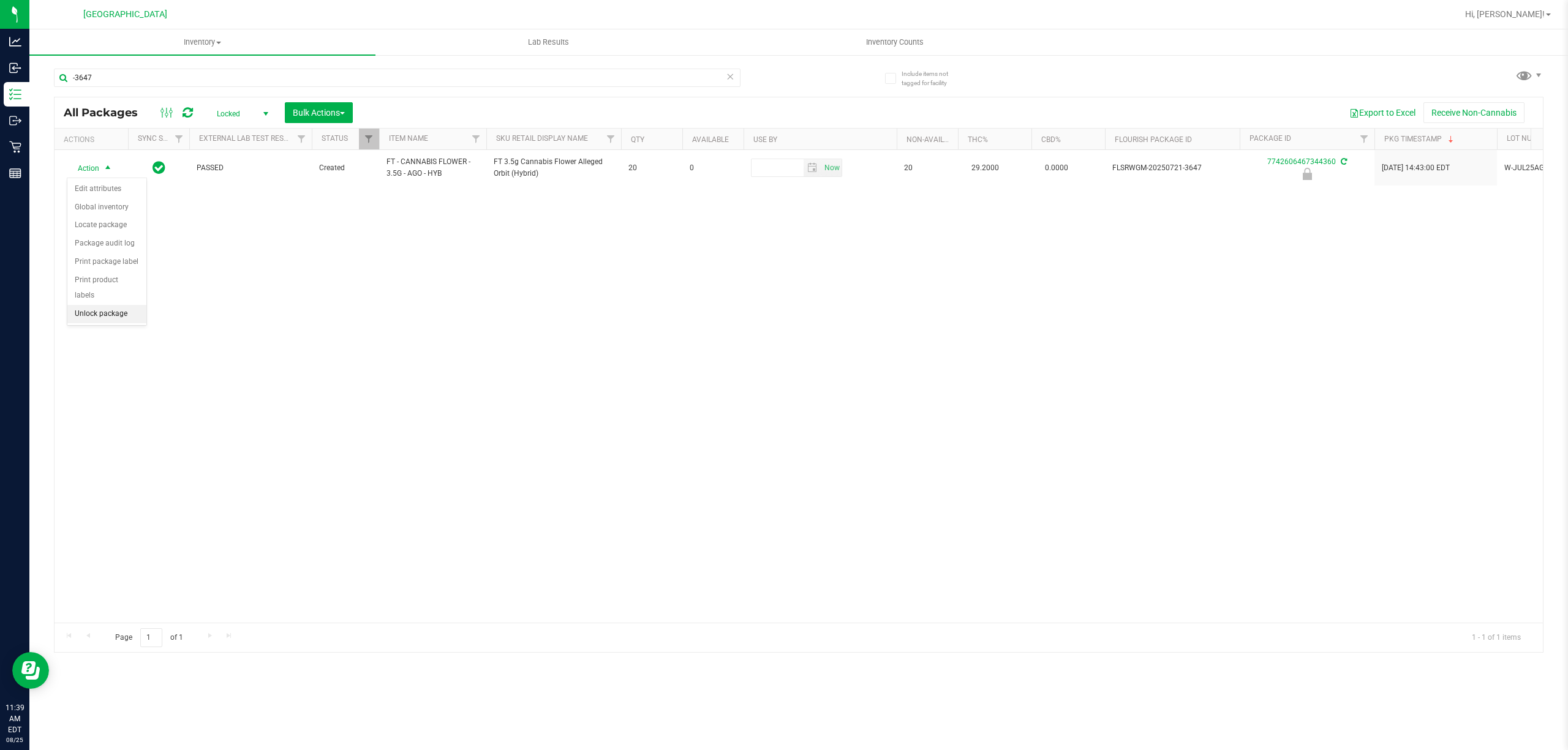
click at [128, 310] on li "Unlock package" at bounding box center [107, 313] width 79 height 18
click at [349, 282] on div "PASSED Created FT - CANNABIS FLOWER - 3.5G - AGO - HYB FT 3.5g Cannabis Flower …" at bounding box center [798, 387] width 1488 height 473
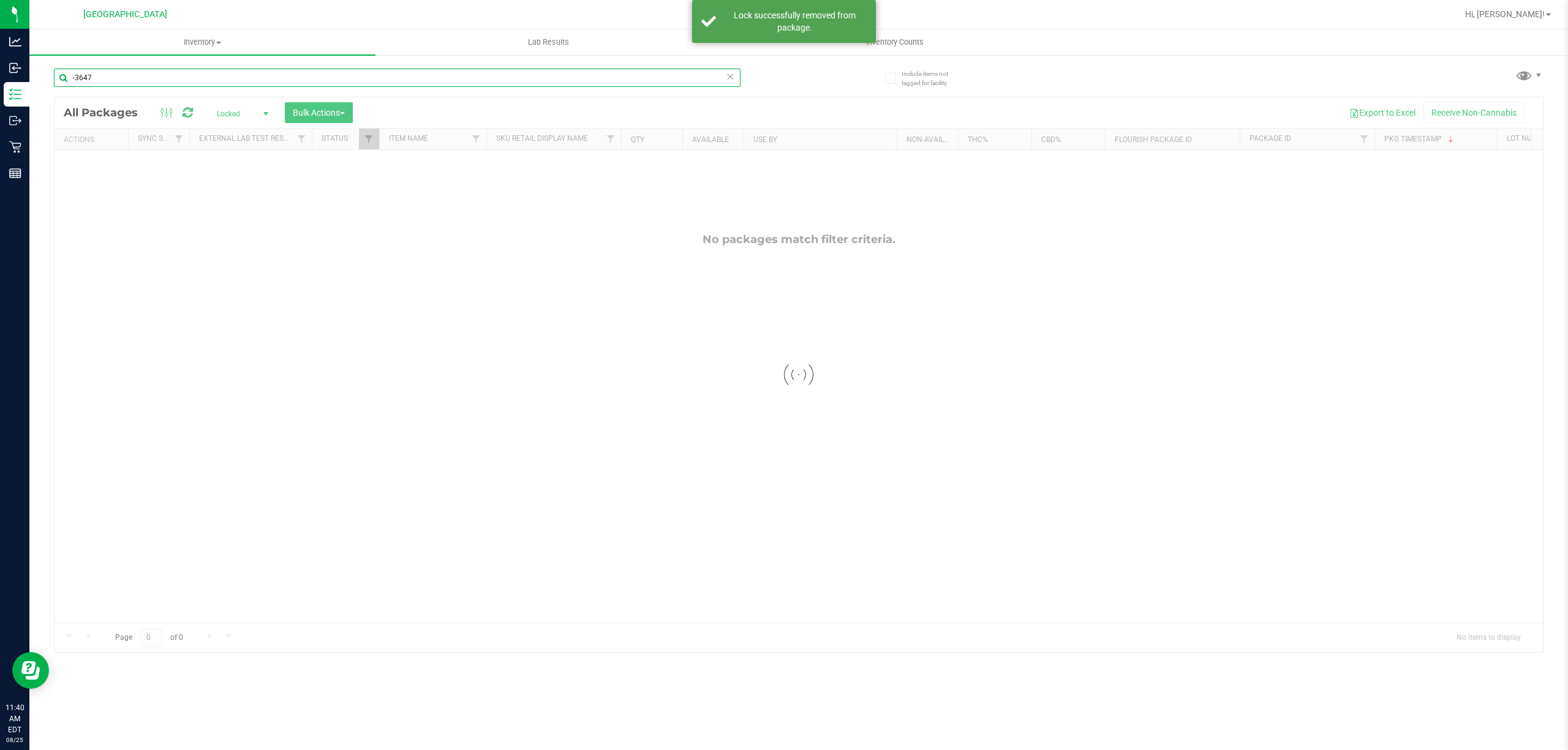
click at [197, 72] on input "-3647" at bounding box center [397, 78] width 687 height 18
type input "-"
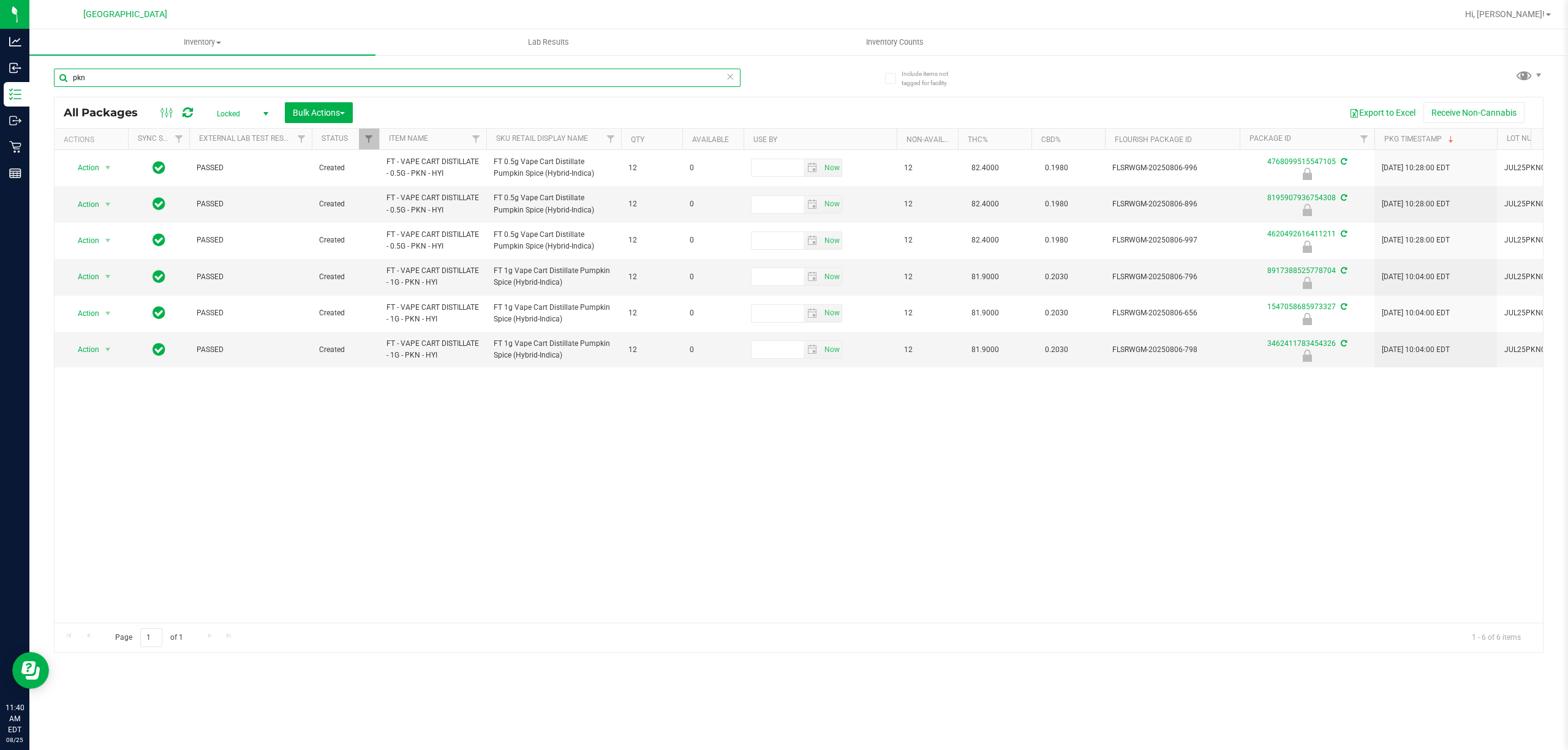
type input "pkn"
click at [251, 114] on span "Locked" at bounding box center [240, 114] width 67 height 17
click at [315, 104] on button "Bulk Actions" at bounding box center [319, 112] width 68 height 21
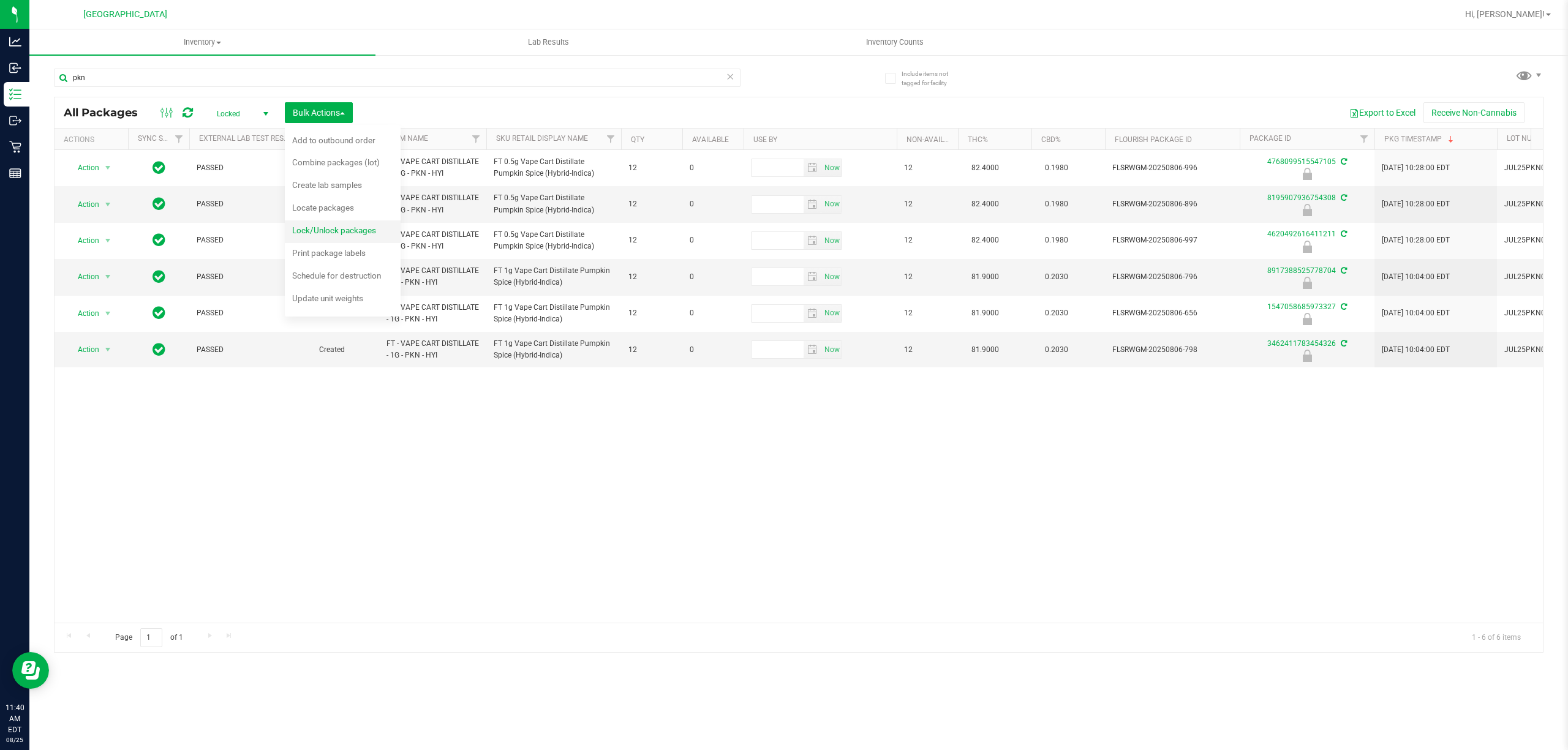
click at [342, 221] on li "Lock/Unlock packages" at bounding box center [343, 232] width 116 height 23
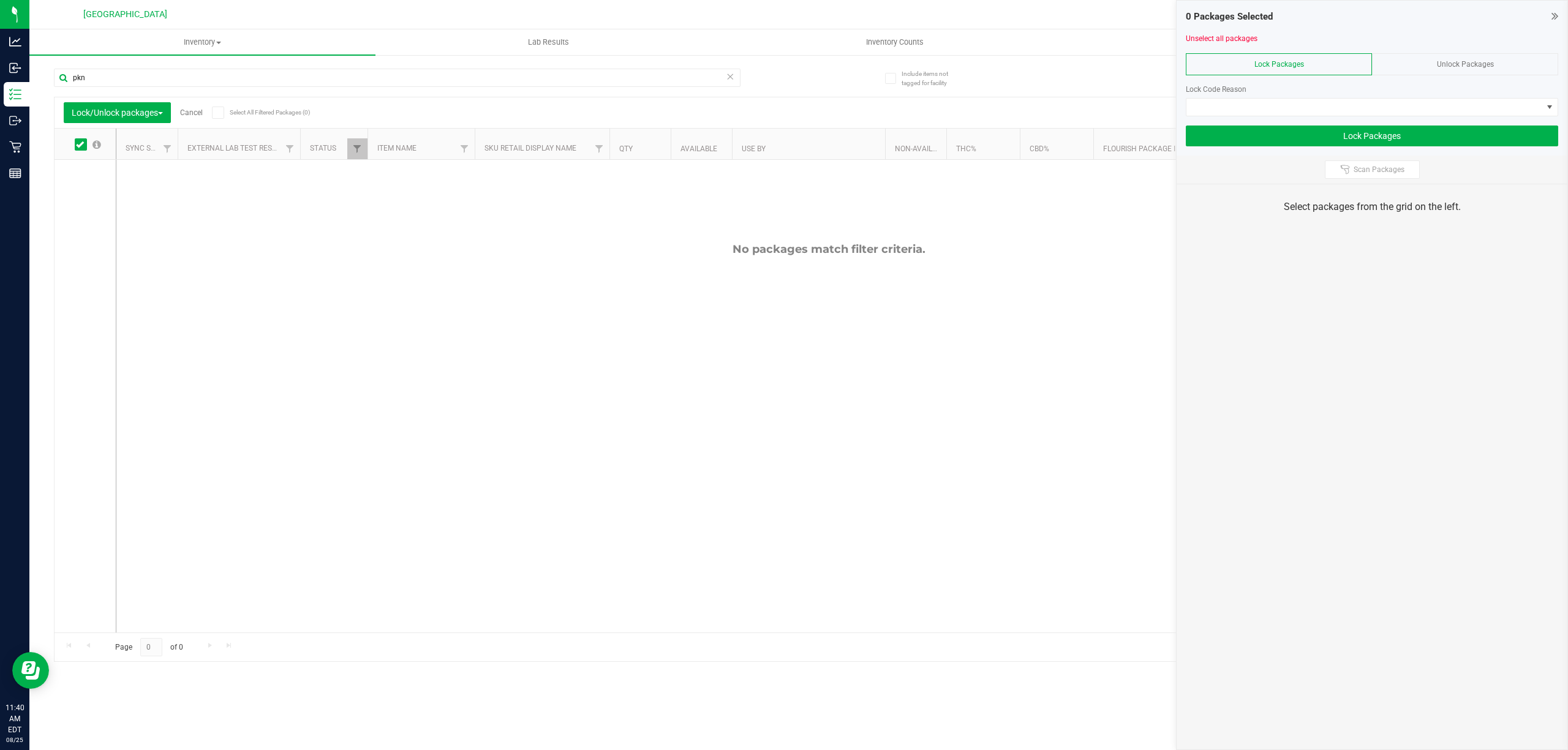
click at [1414, 65] on div "Unlock Packages" at bounding box center [1464, 64] width 186 height 22
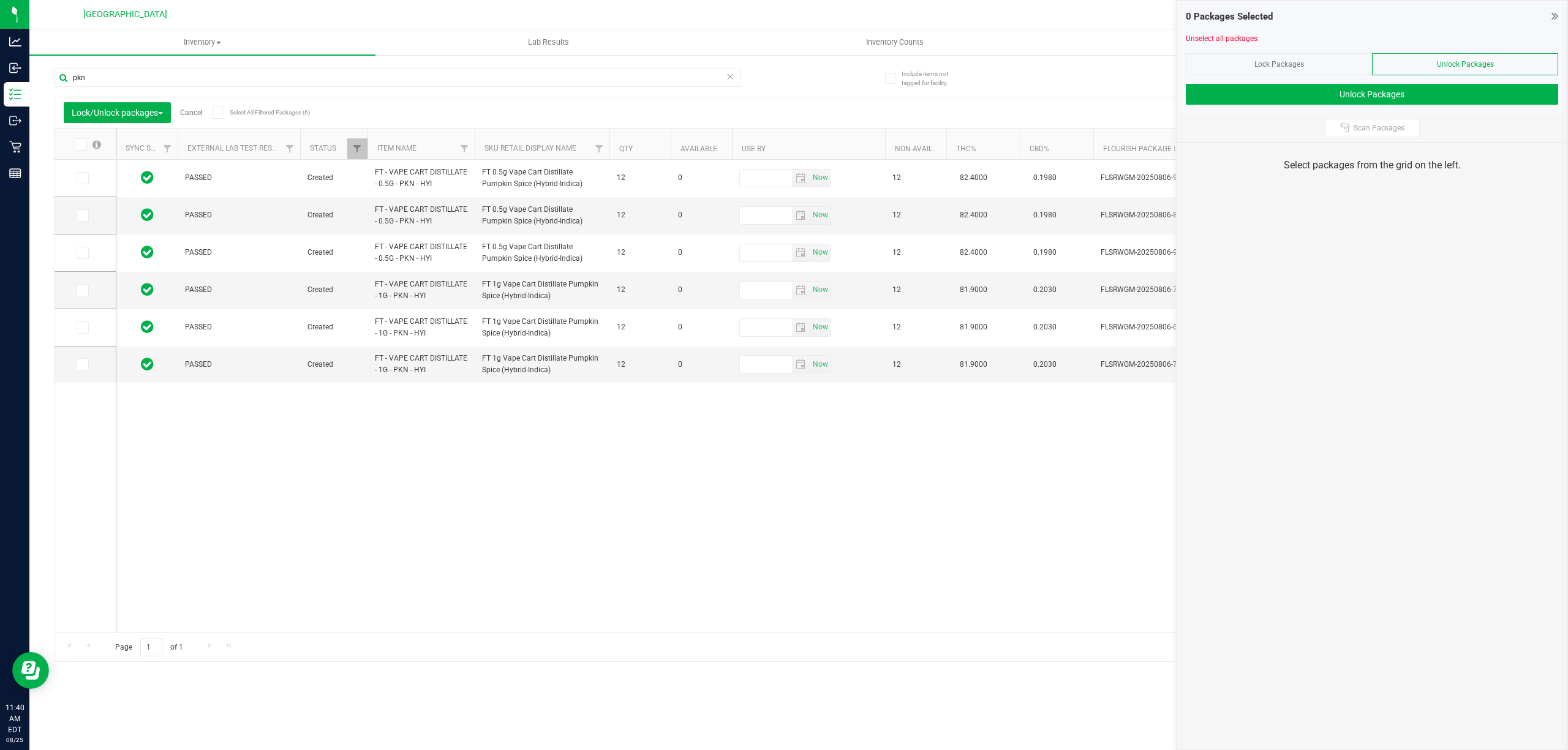
click at [78, 145] on icon at bounding box center [80, 145] width 8 height 0
click at [0, 0] on input "checkbox" at bounding box center [0, 0] width 0 height 0
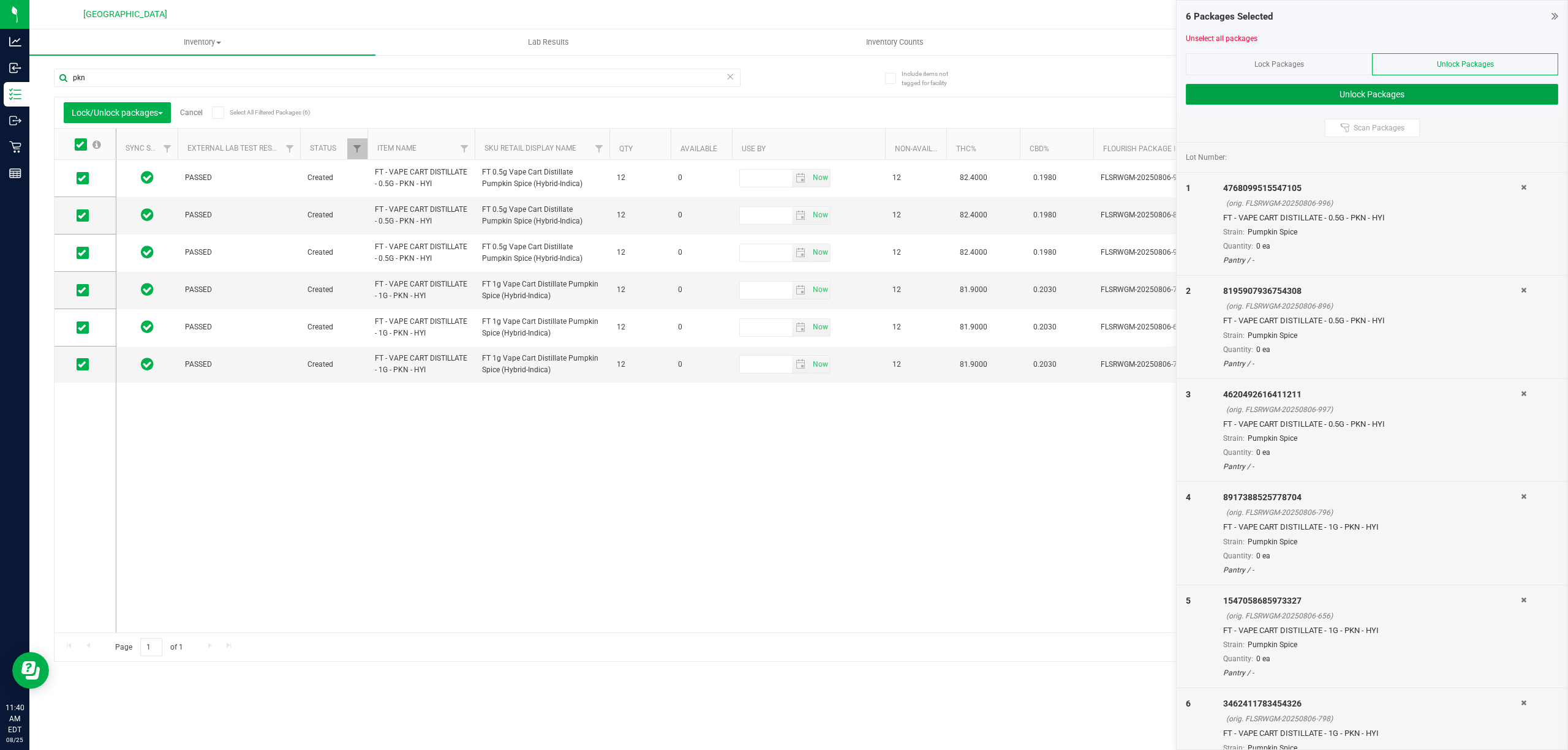
click at [1396, 99] on button "Unlock Packages" at bounding box center [1372, 94] width 373 height 21
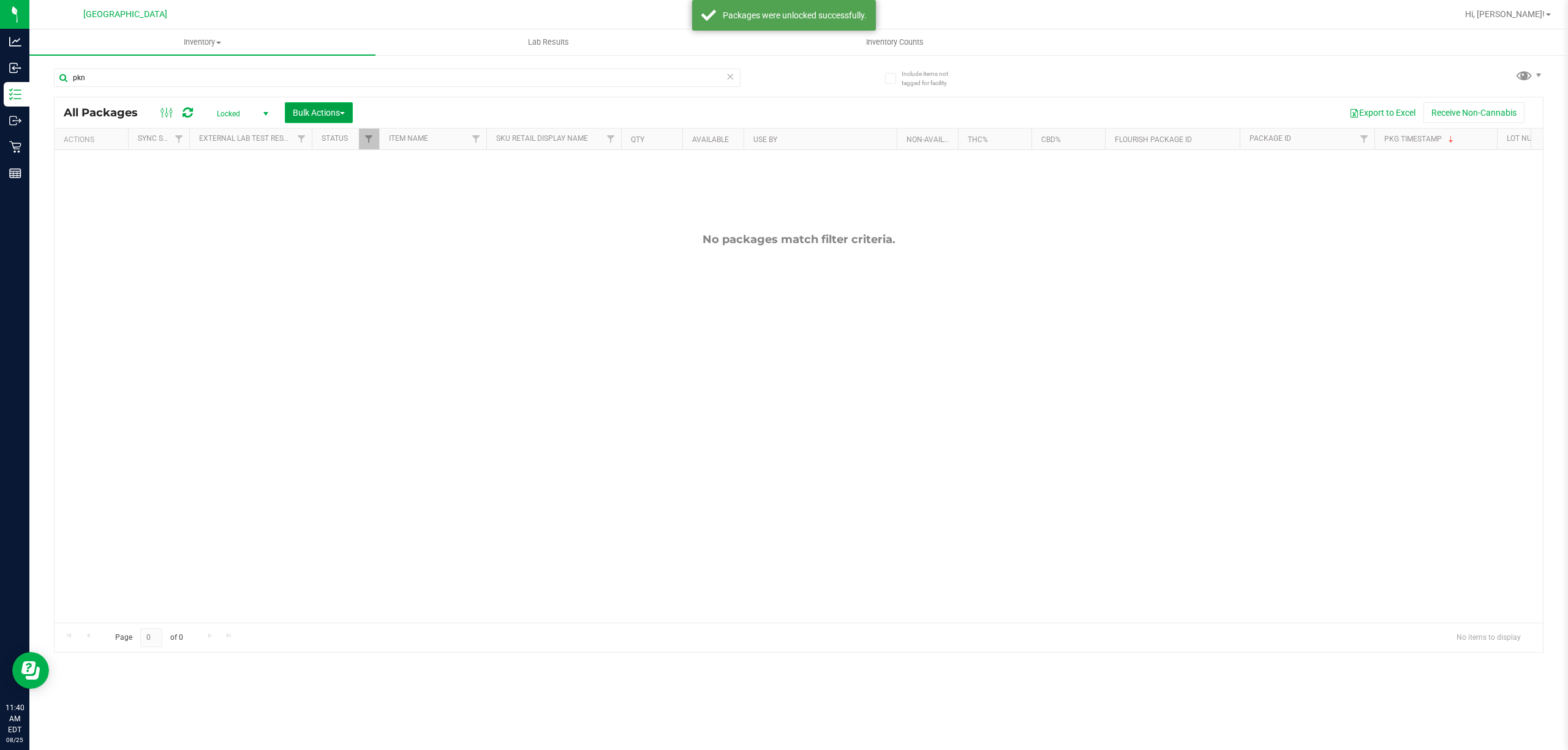
click at [327, 108] on span "Bulk Actions" at bounding box center [319, 112] width 52 height 9
click at [241, 116] on span "Locked" at bounding box center [240, 114] width 67 height 17
click at [241, 134] on li "Active Only" at bounding box center [241, 134] width 66 height 18
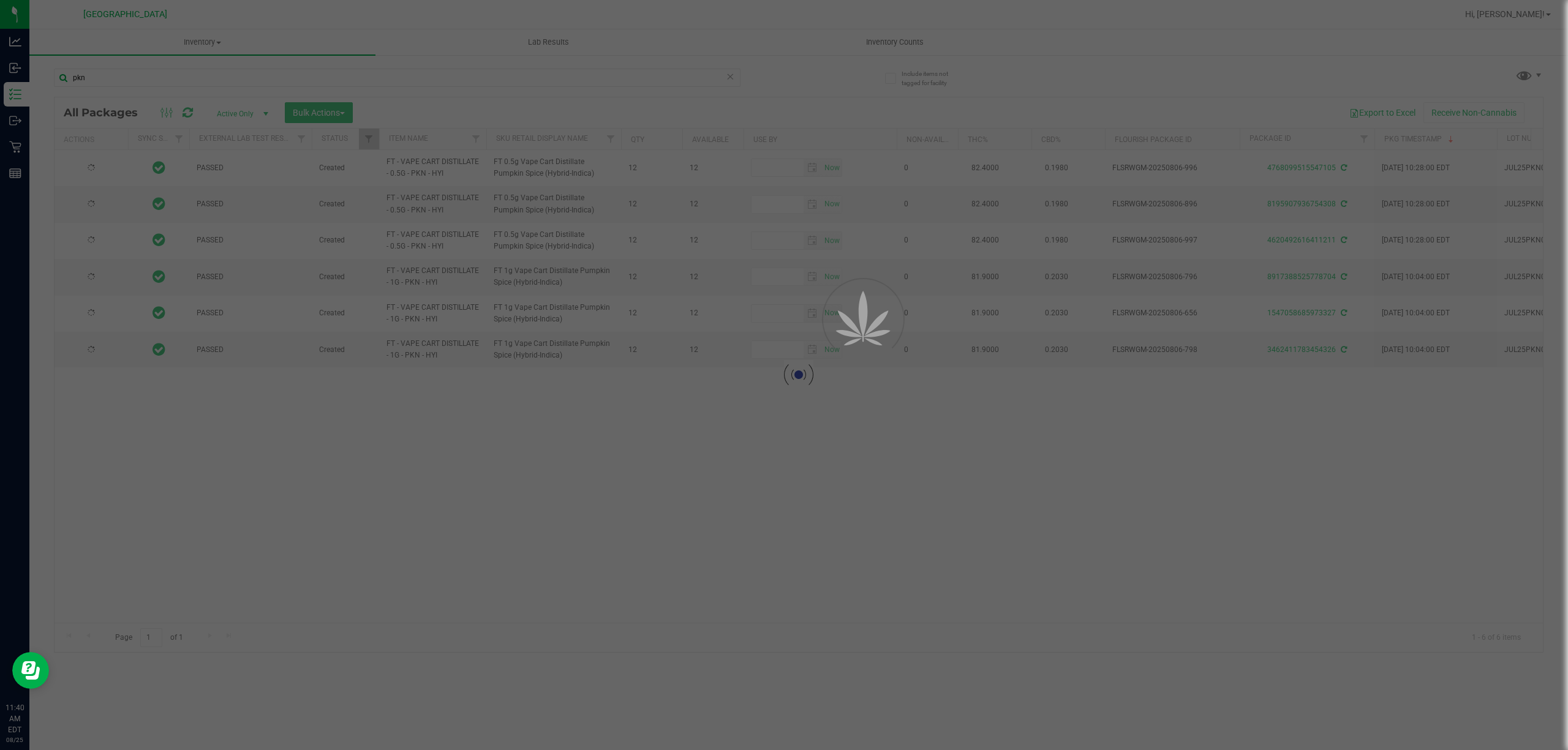
click at [335, 112] on div at bounding box center [784, 375] width 1568 height 750
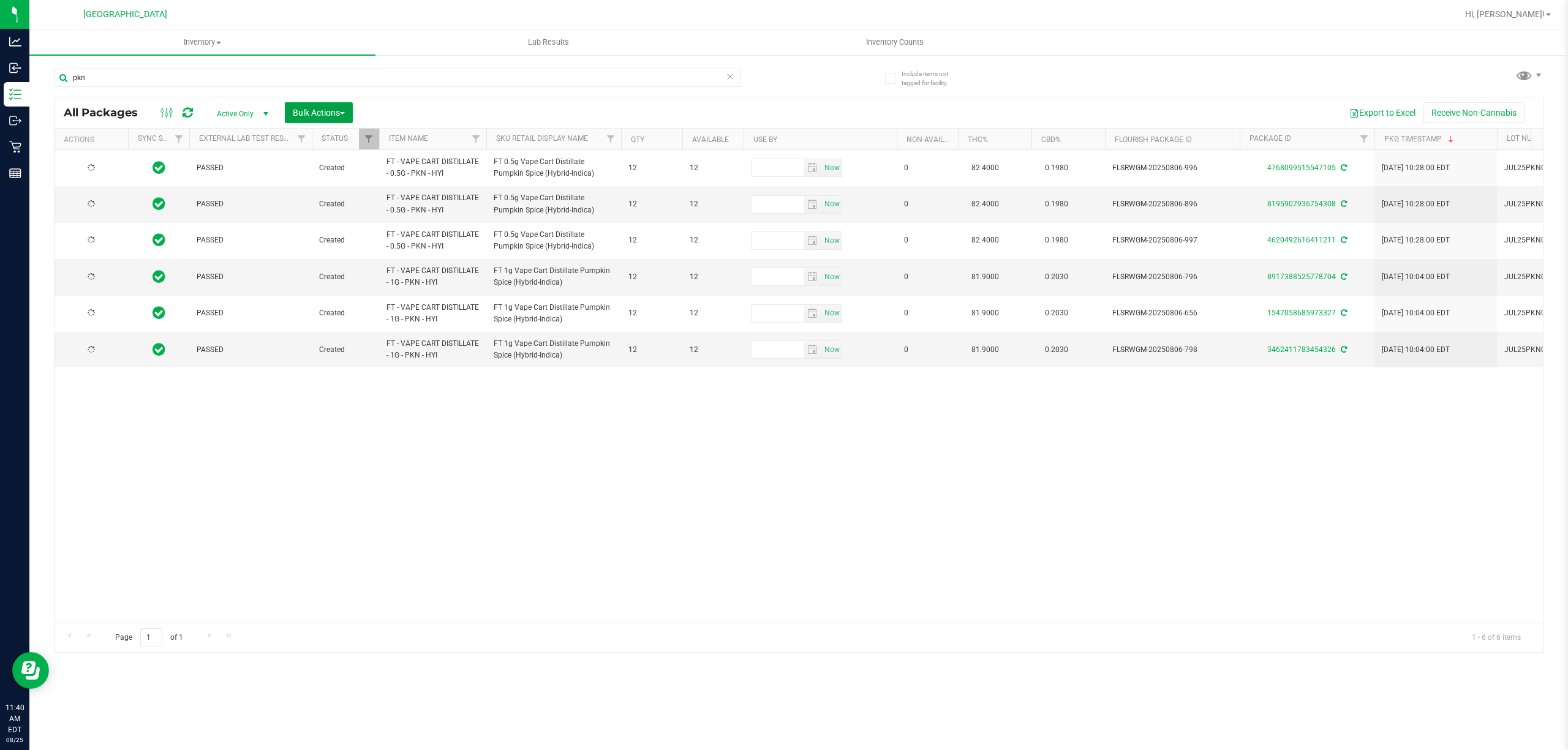
click at [335, 112] on span "Bulk Actions" at bounding box center [319, 112] width 52 height 9
click at [356, 230] on span "Lock/Unlock packages" at bounding box center [334, 230] width 84 height 9
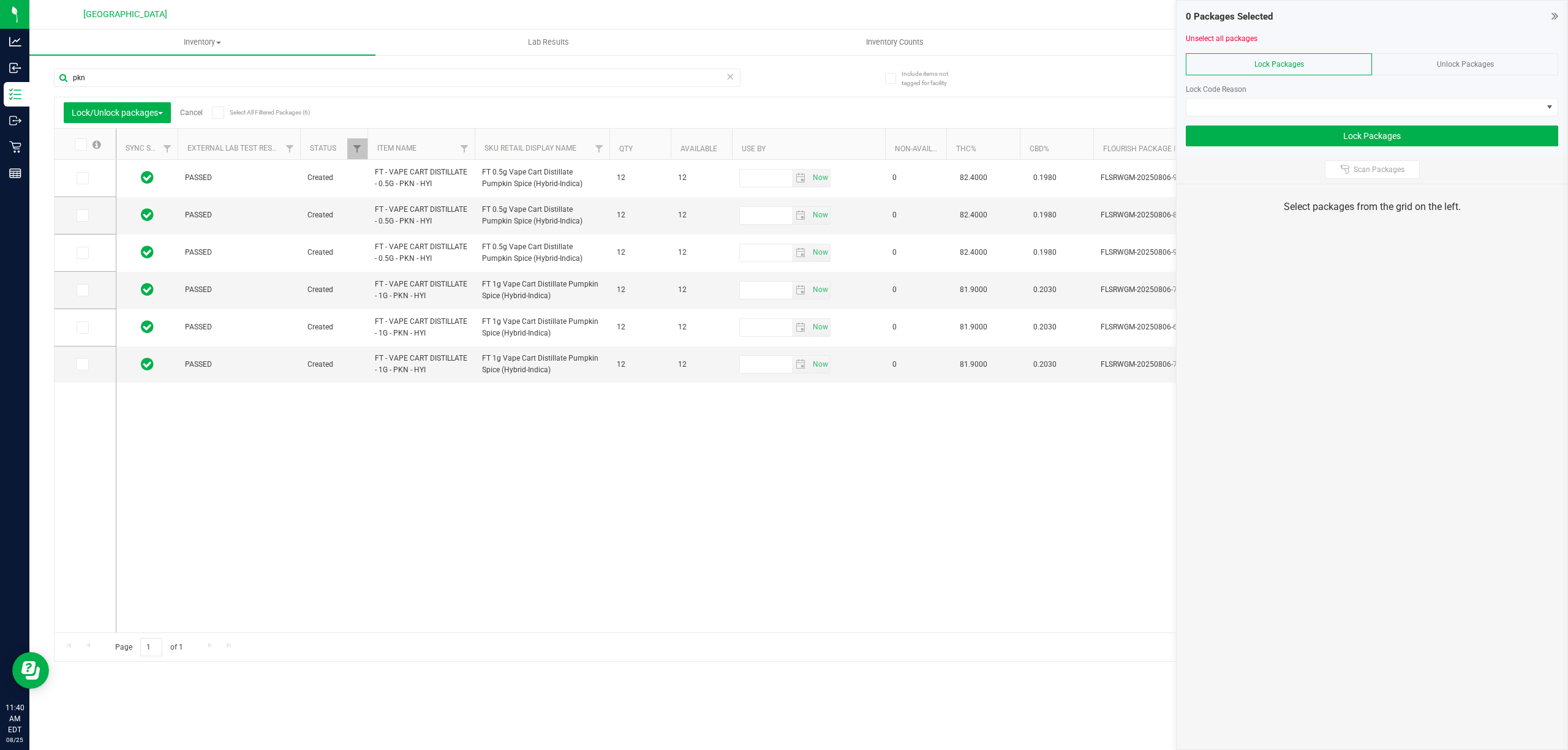
click at [82, 145] on icon at bounding box center [80, 145] width 8 height 0
click at [0, 0] on input "checkbox" at bounding box center [0, 0] width 0 height 0
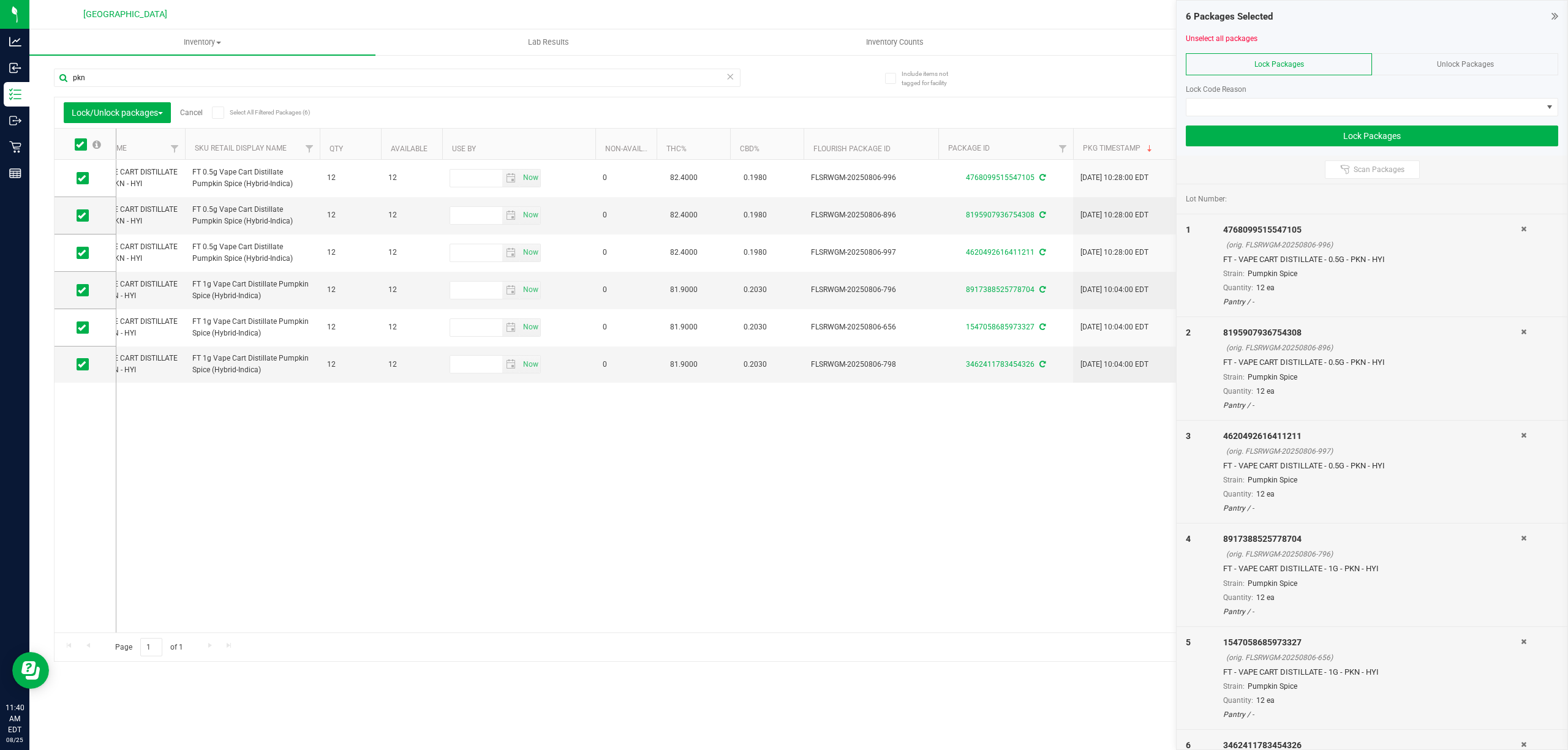
scroll to position [0, 293]
click at [82, 290] on icon at bounding box center [81, 290] width 8 height 0
click at [0, 0] on input "checkbox" at bounding box center [0, 0] width 0 height 0
click at [84, 210] on span at bounding box center [82, 215] width 12 height 12
click at [0, 0] on input "checkbox" at bounding box center [0, 0] width 0 height 0
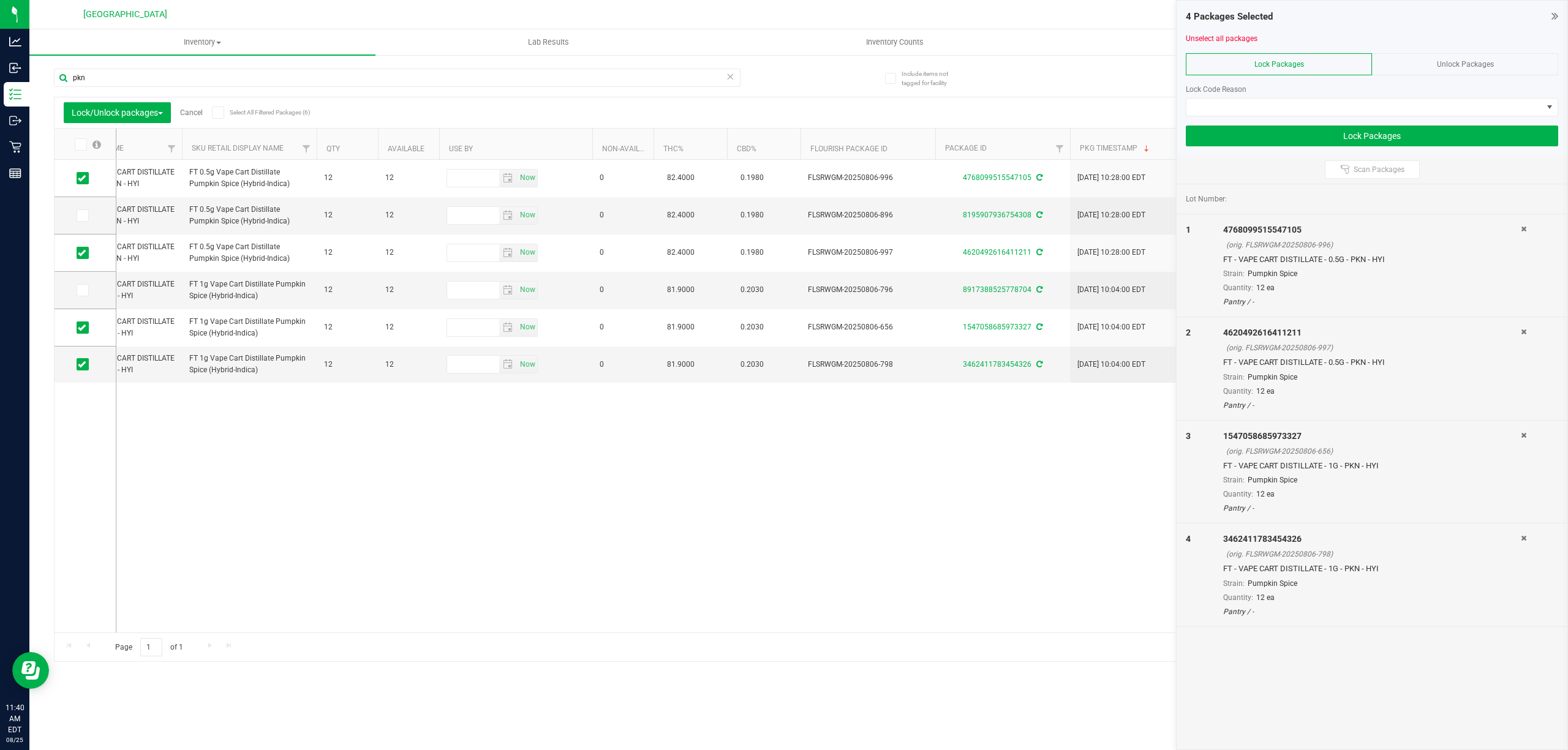
click at [1362, 89] on div "Lock Code Reason" at bounding box center [1372, 89] width 373 height 11
click at [1367, 104] on span at bounding box center [1364, 108] width 356 height 17
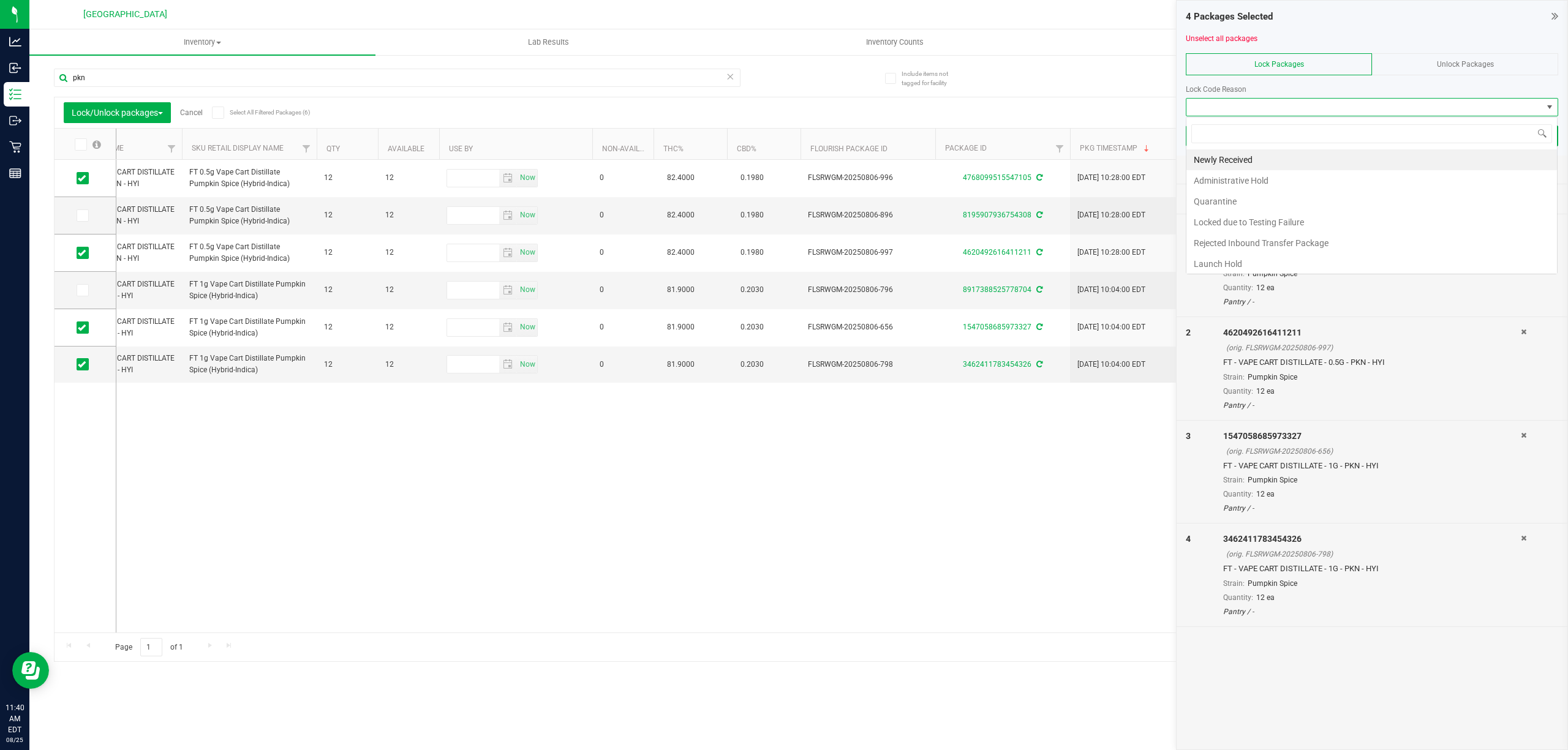
scroll to position [18, 371]
click at [1274, 161] on li "Newly Received" at bounding box center [1371, 160] width 370 height 21
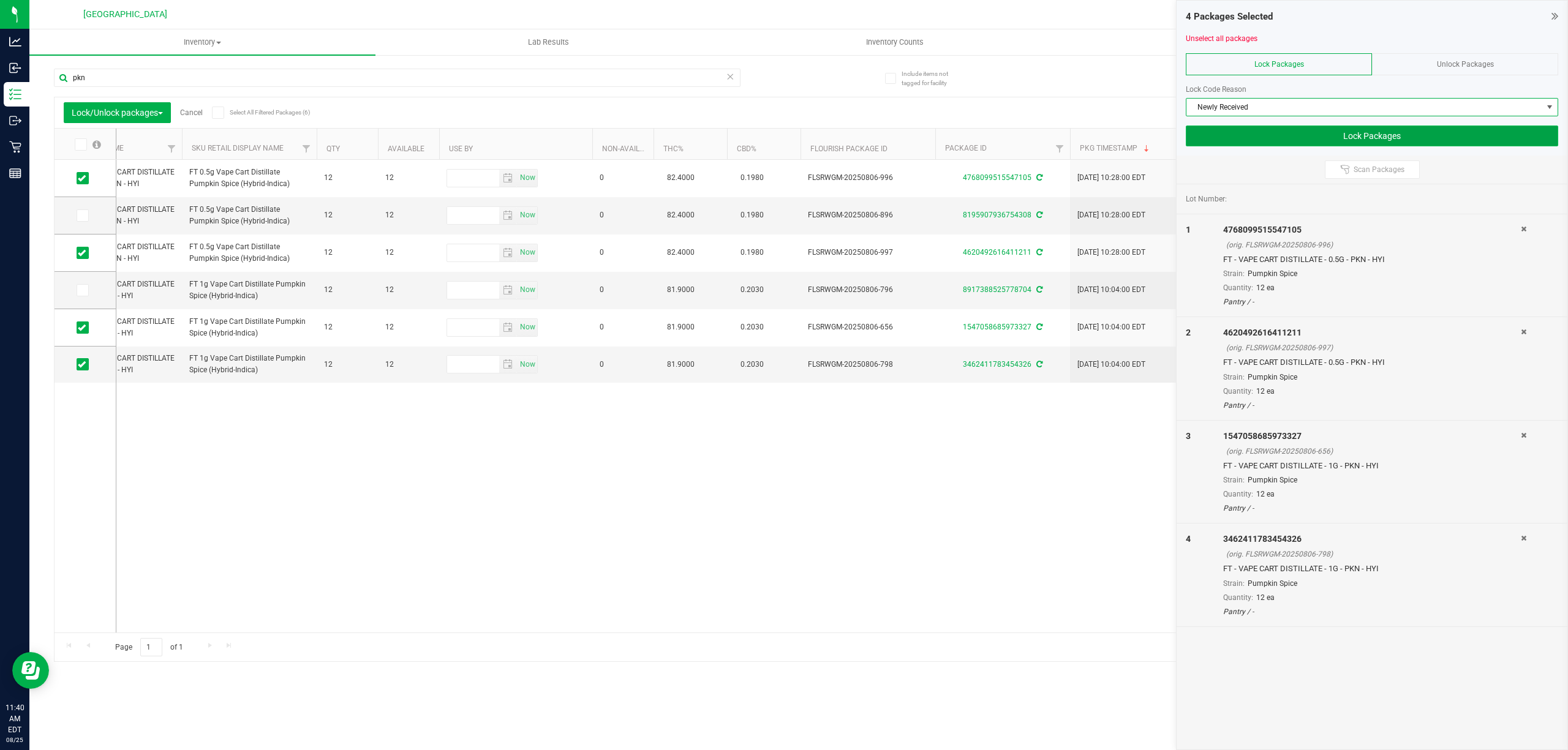
click at [1309, 139] on button "Lock Packages" at bounding box center [1372, 136] width 373 height 21
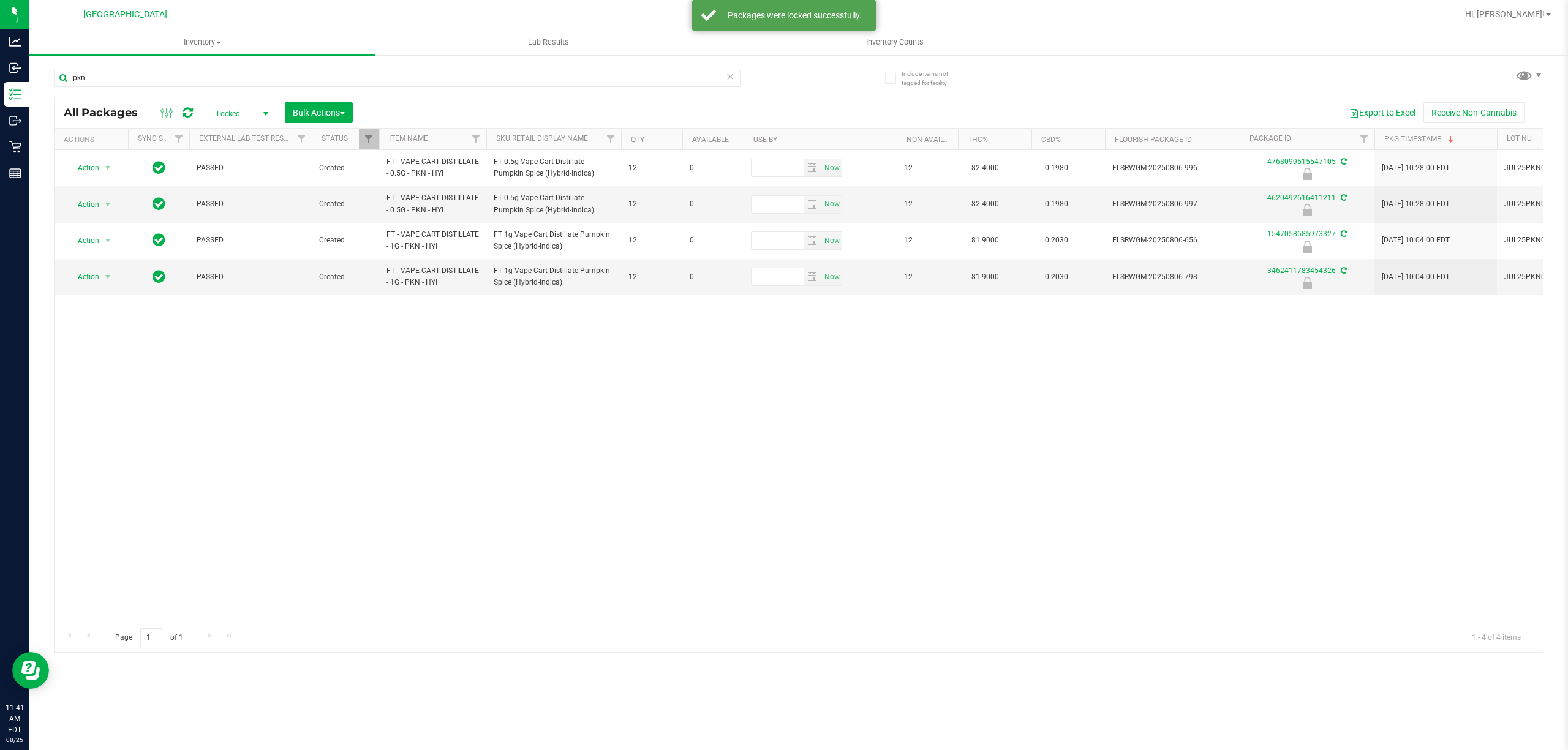
click at [232, 112] on span "Locked" at bounding box center [240, 114] width 67 height 17
click at [251, 123] on div "Active Only Lab Samples Locked All External Internal No data found." at bounding box center [240, 180] width 67 height 115
click at [248, 127] on li "Active Only" at bounding box center [241, 134] width 66 height 18
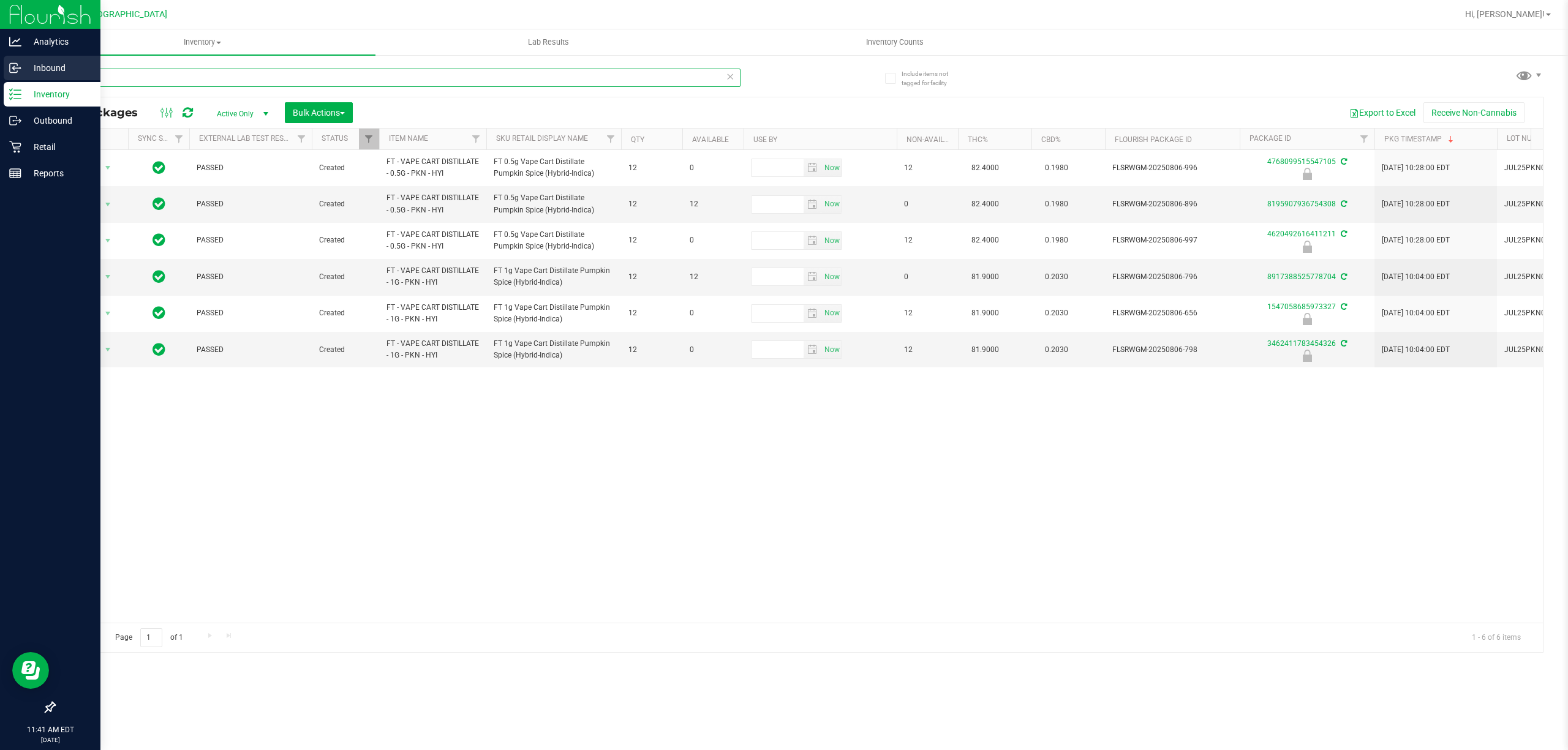
drag, startPoint x: 157, startPoint y: 76, endPoint x: 2, endPoint y: 72, distance: 155.1
click at [2, 72] on div "Analytics Inbound Inventory Outbound Retail Reports 11:41 AM EDT [DATE] 08/25 […" at bounding box center [784, 375] width 1568 height 750
